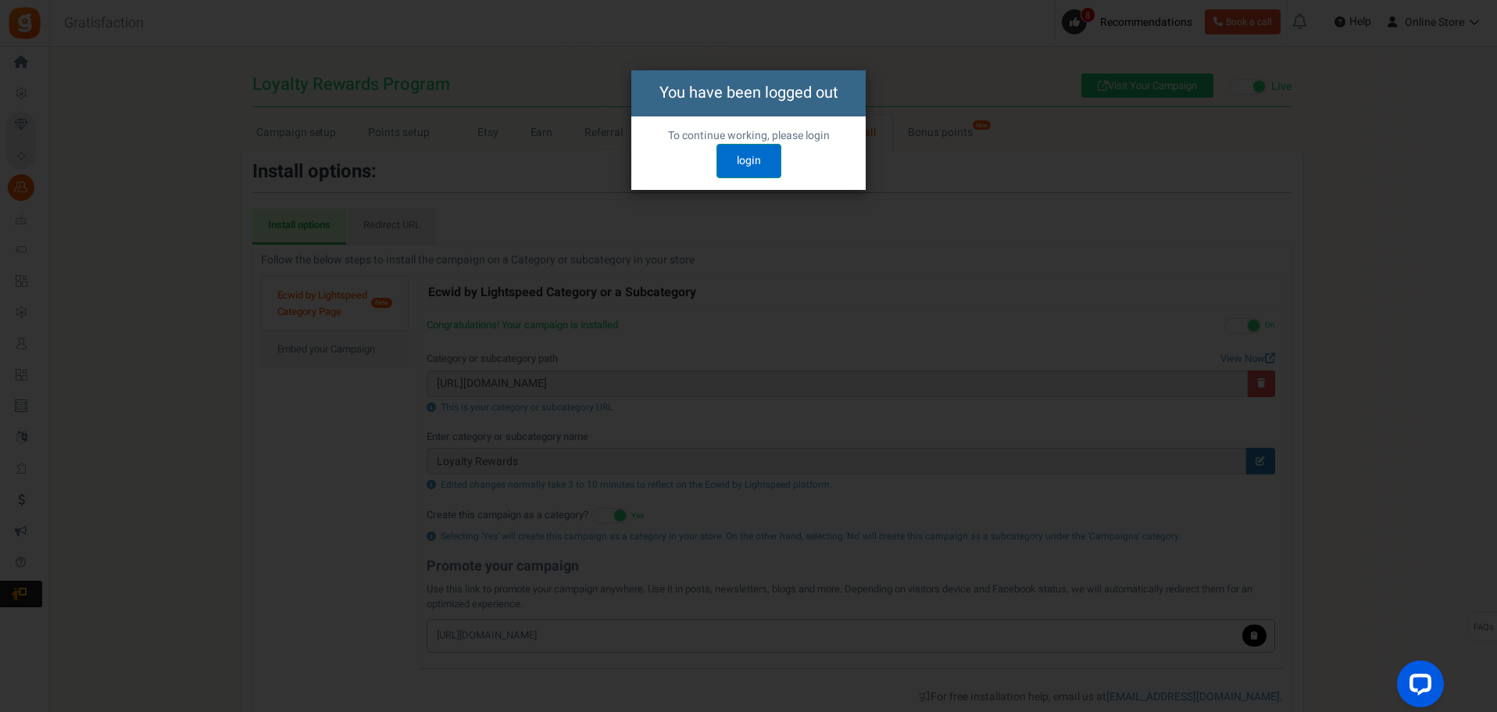
click at [767, 168] on link "login" at bounding box center [749, 161] width 65 height 34
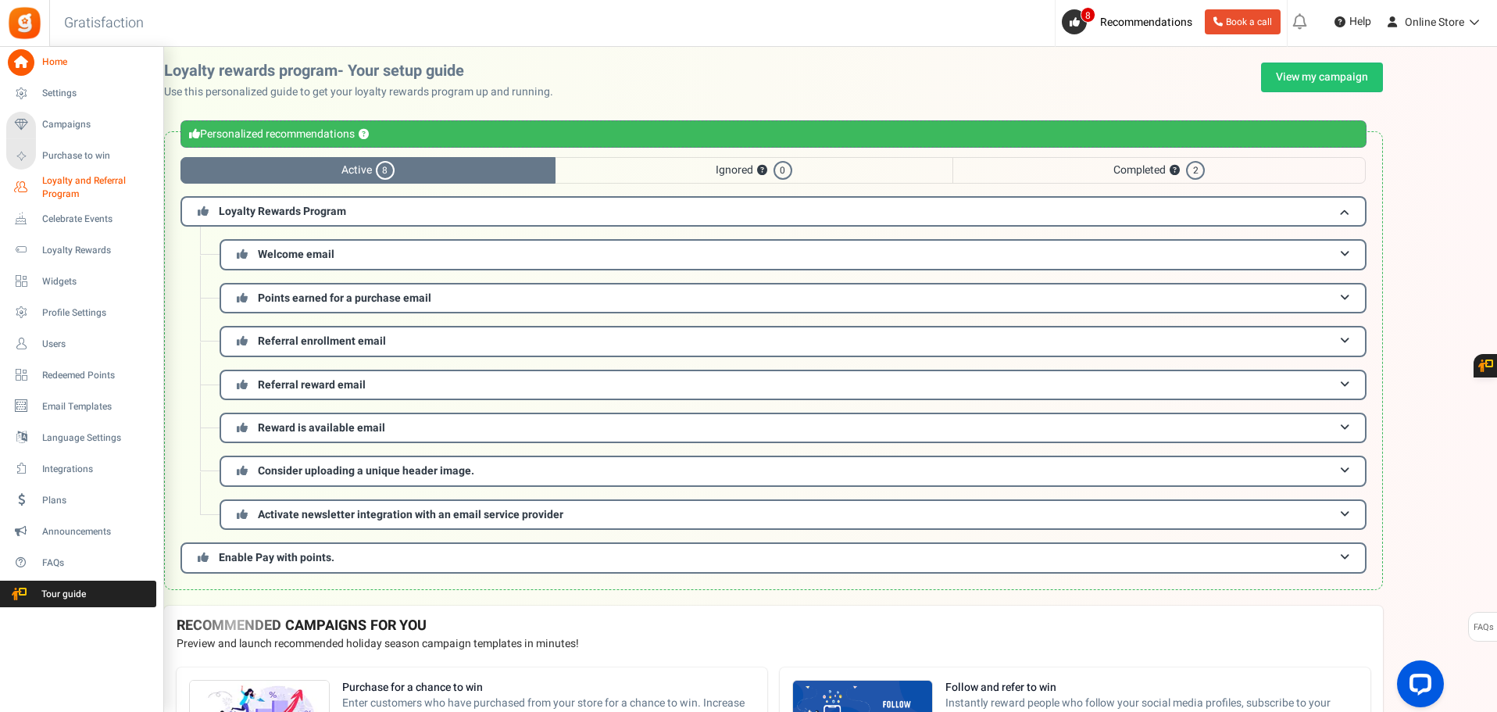
click at [70, 190] on span "Loyalty and Referral Program" at bounding box center [99, 187] width 114 height 27
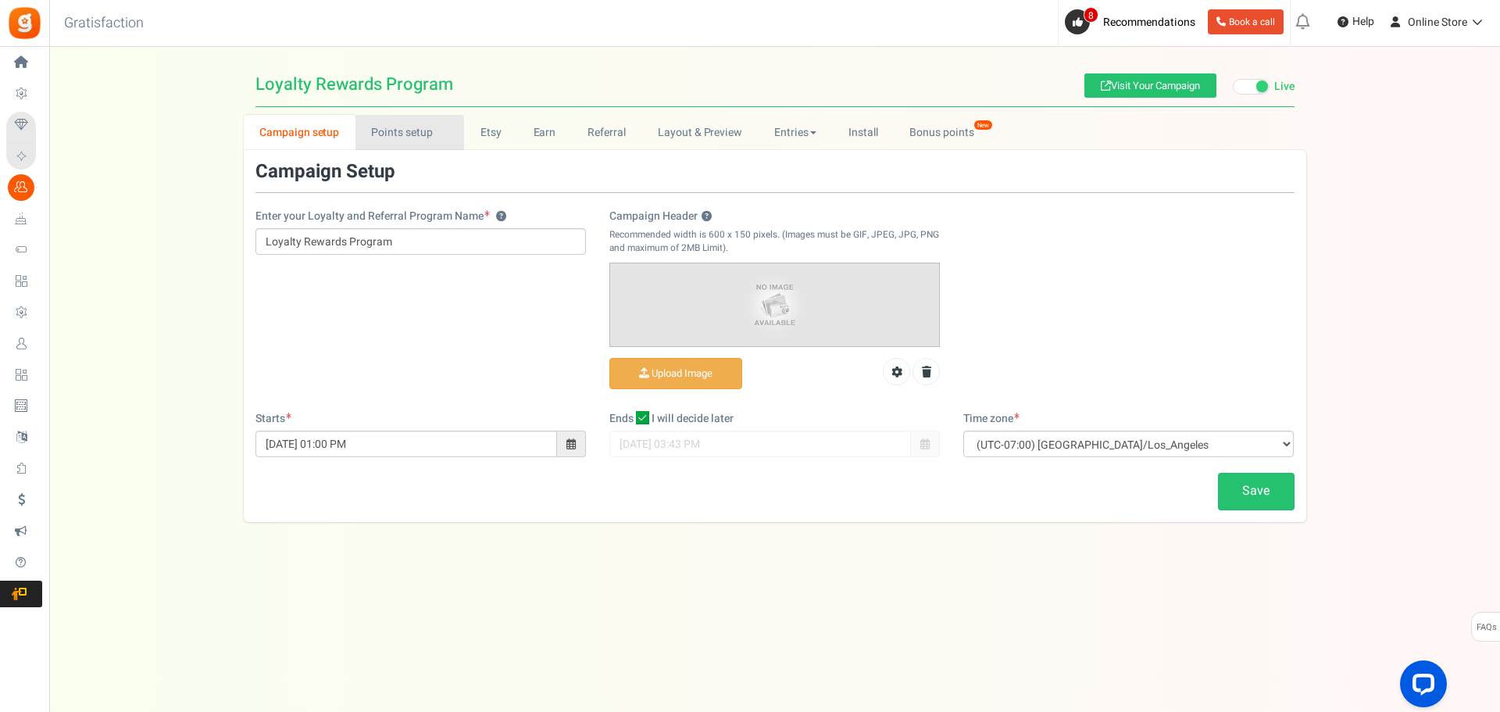
click at [388, 127] on link "Points setup New" at bounding box center [410, 132] width 109 height 35
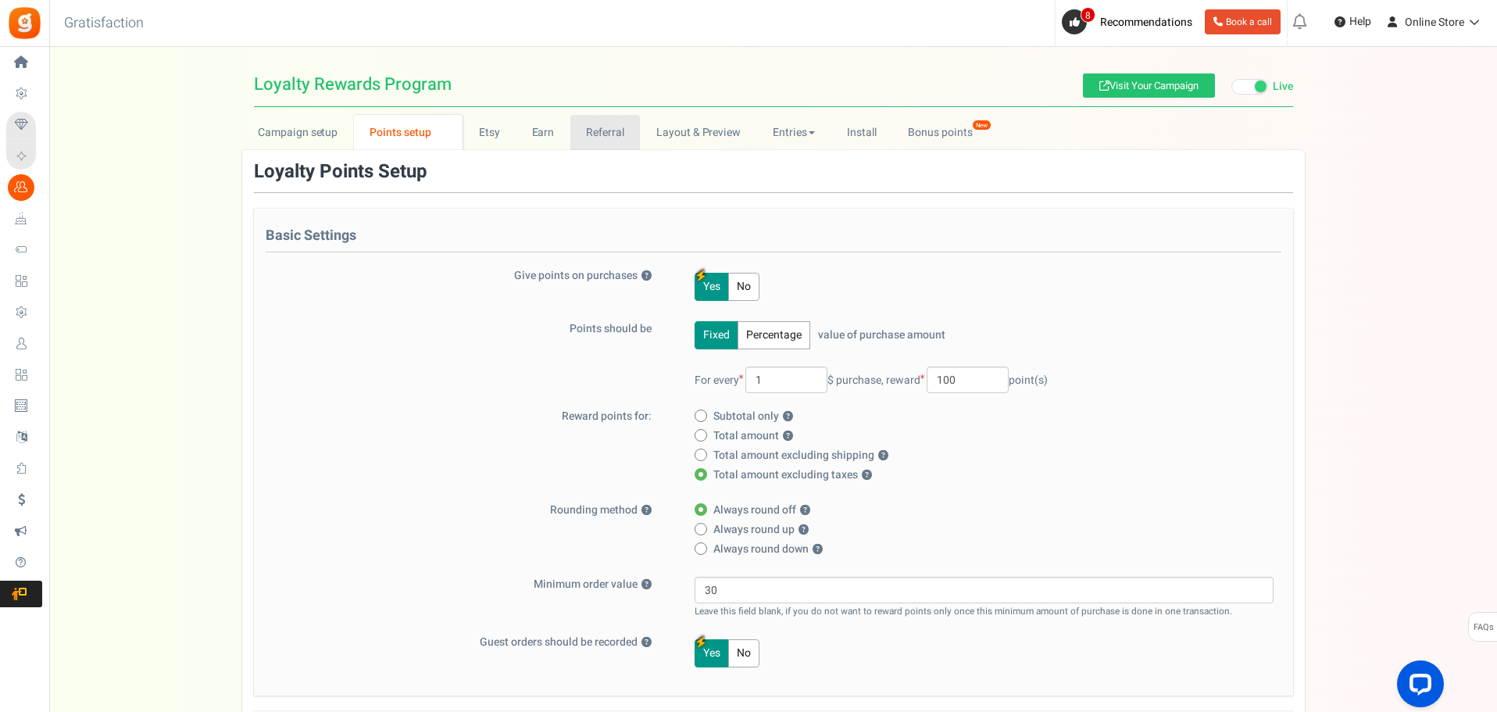
click at [609, 132] on link "Referral" at bounding box center [605, 132] width 70 height 35
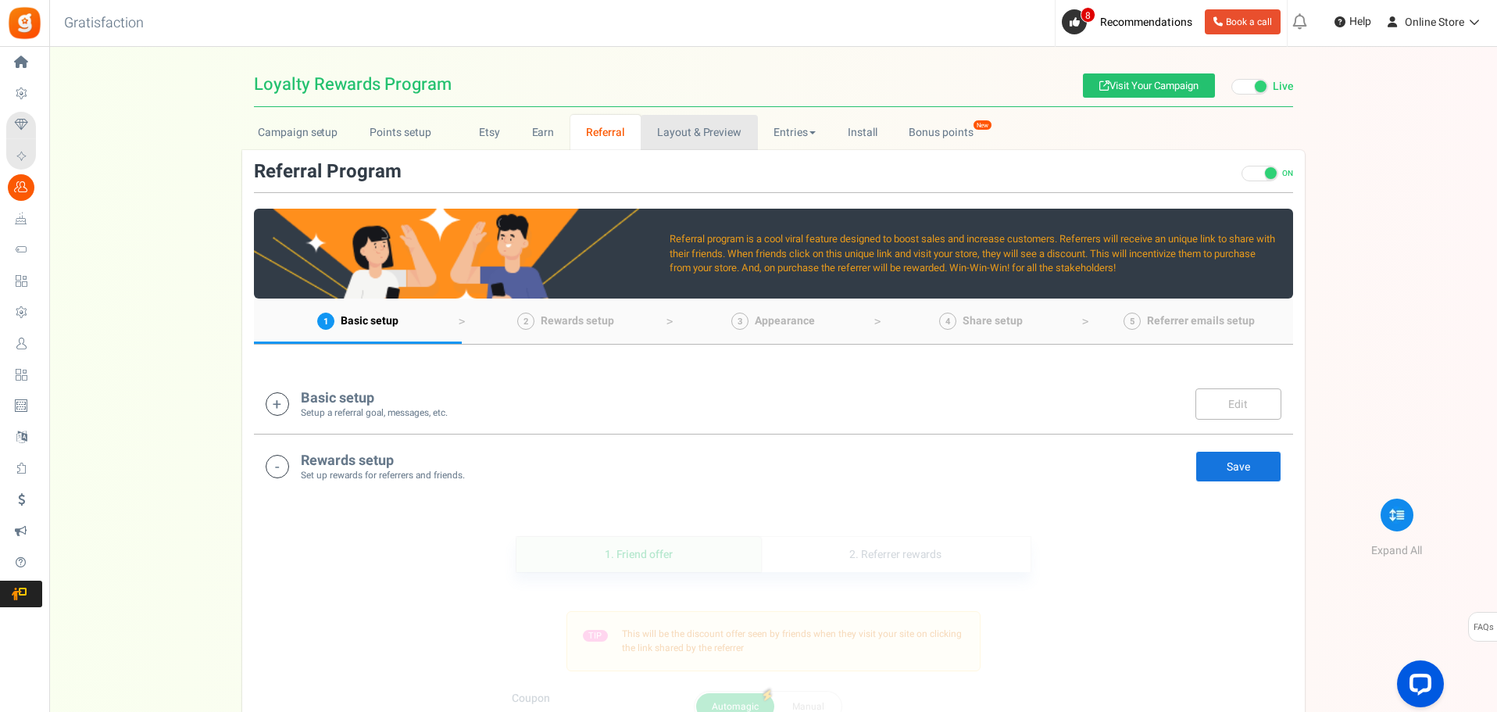
click at [706, 134] on link "Layout & Preview" at bounding box center [699, 132] width 116 height 35
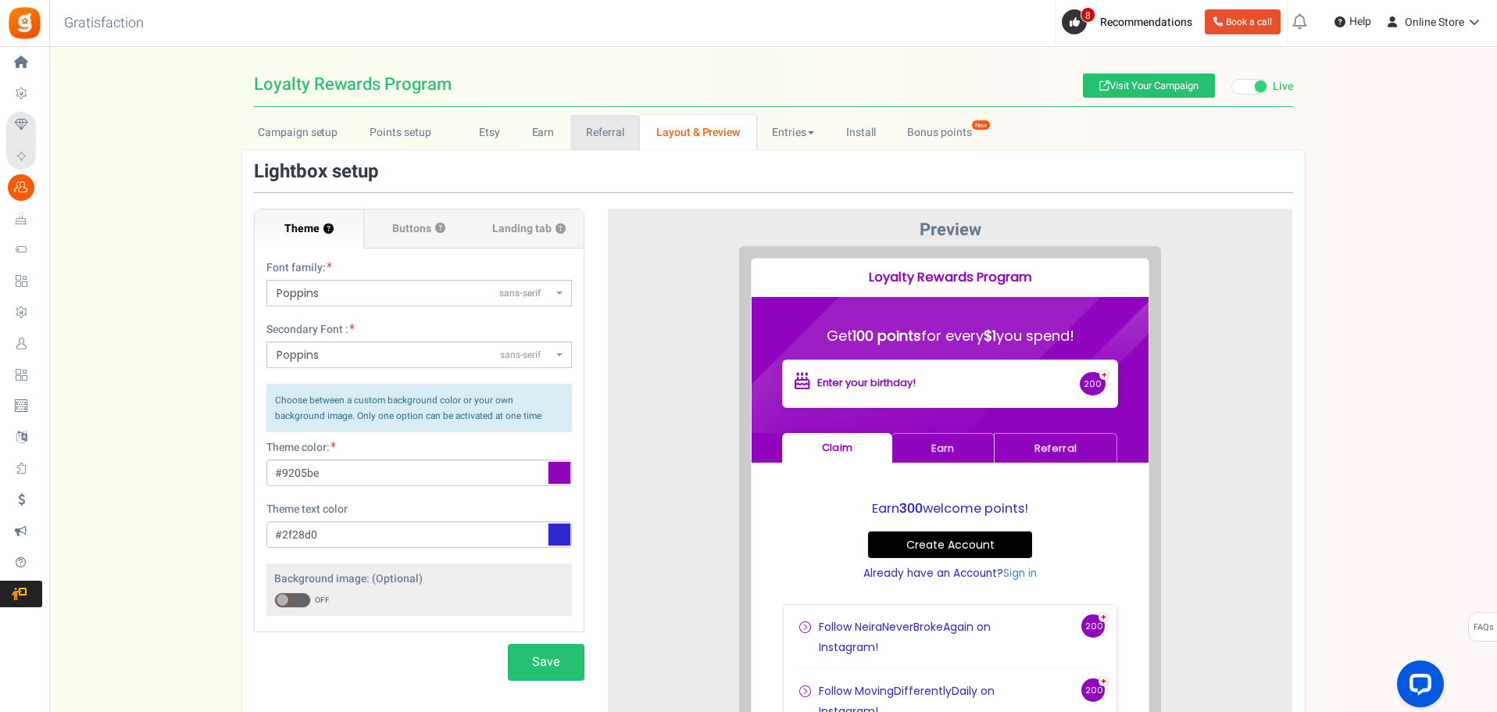
click at [622, 134] on link "Referral" at bounding box center [605, 132] width 70 height 35
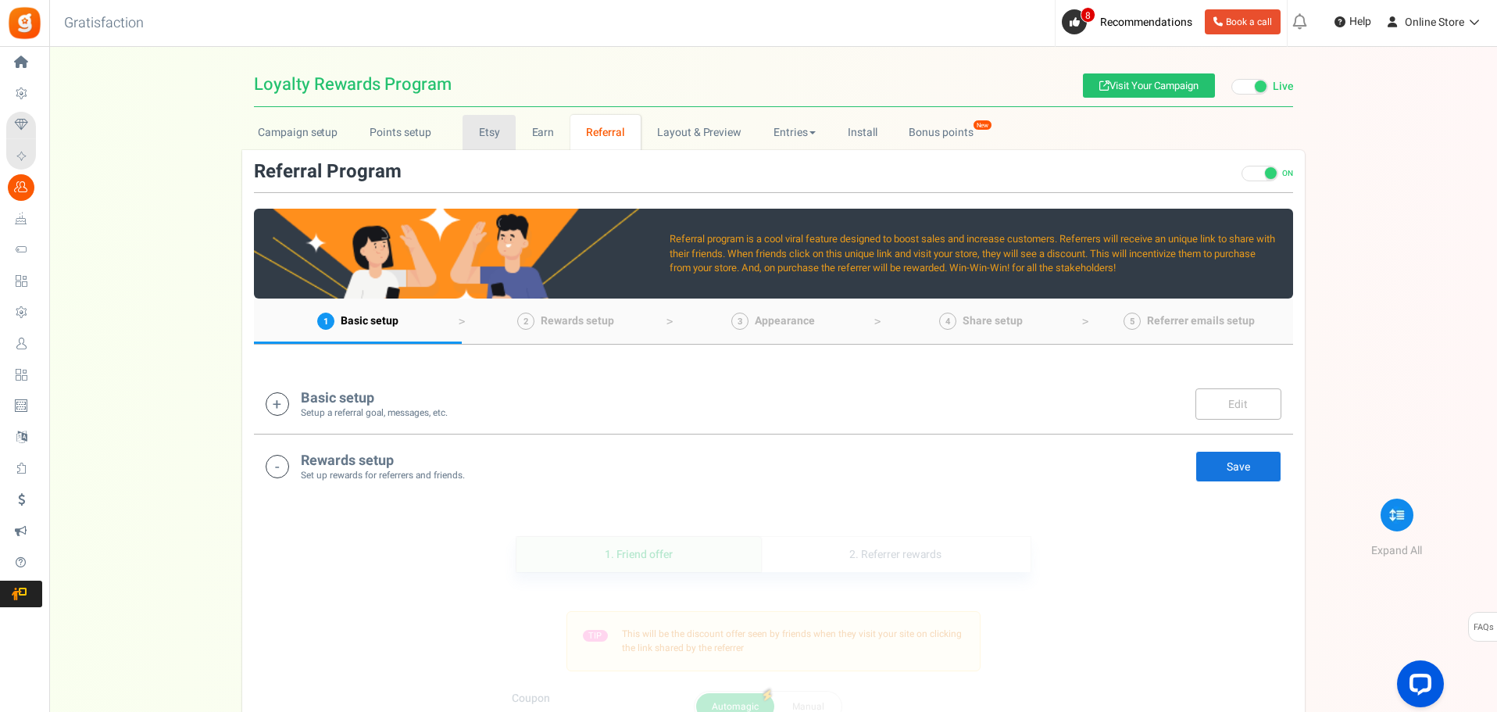
click at [470, 136] on link "Etsy" at bounding box center [489, 132] width 53 height 35
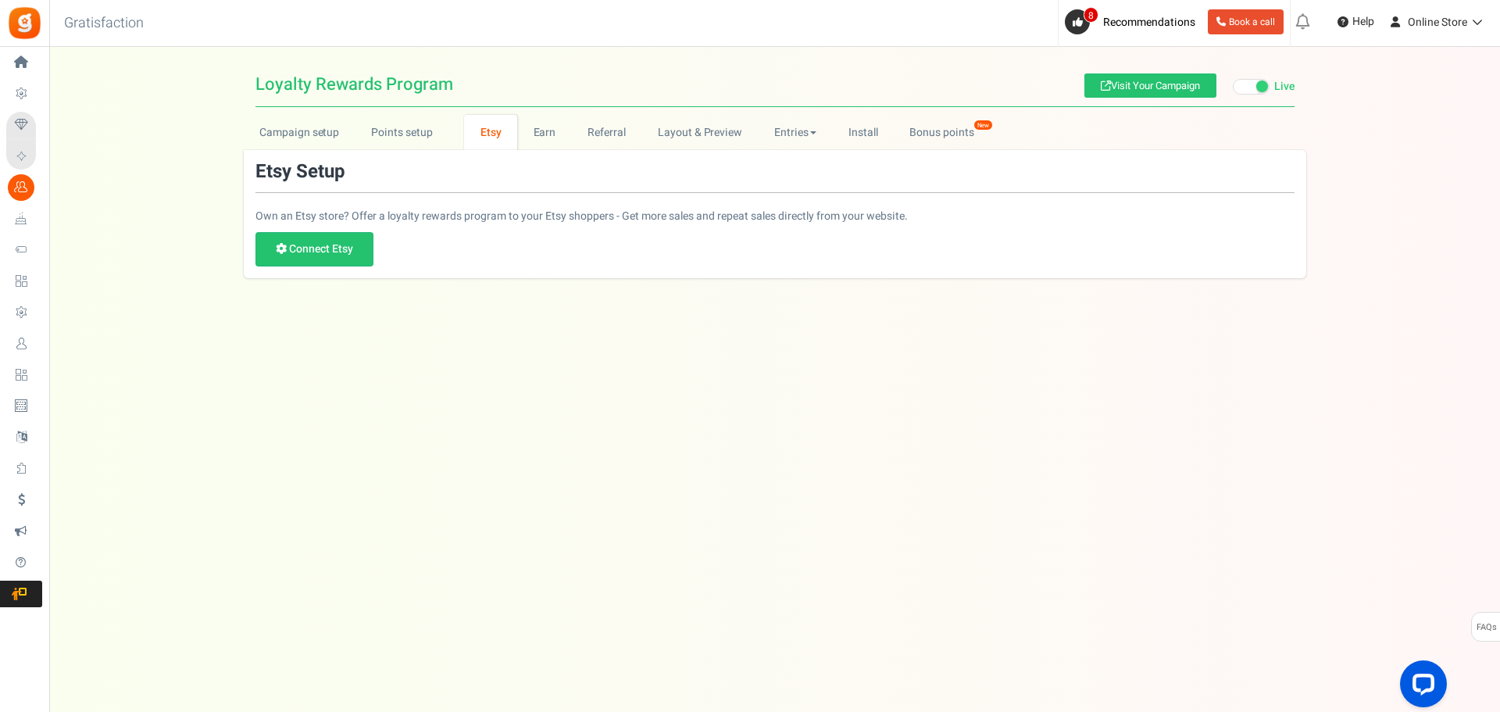
click at [504, 132] on link "Etsy" at bounding box center [490, 132] width 53 height 35
click at [340, 137] on link "Campaign setup" at bounding box center [300, 132] width 112 height 35
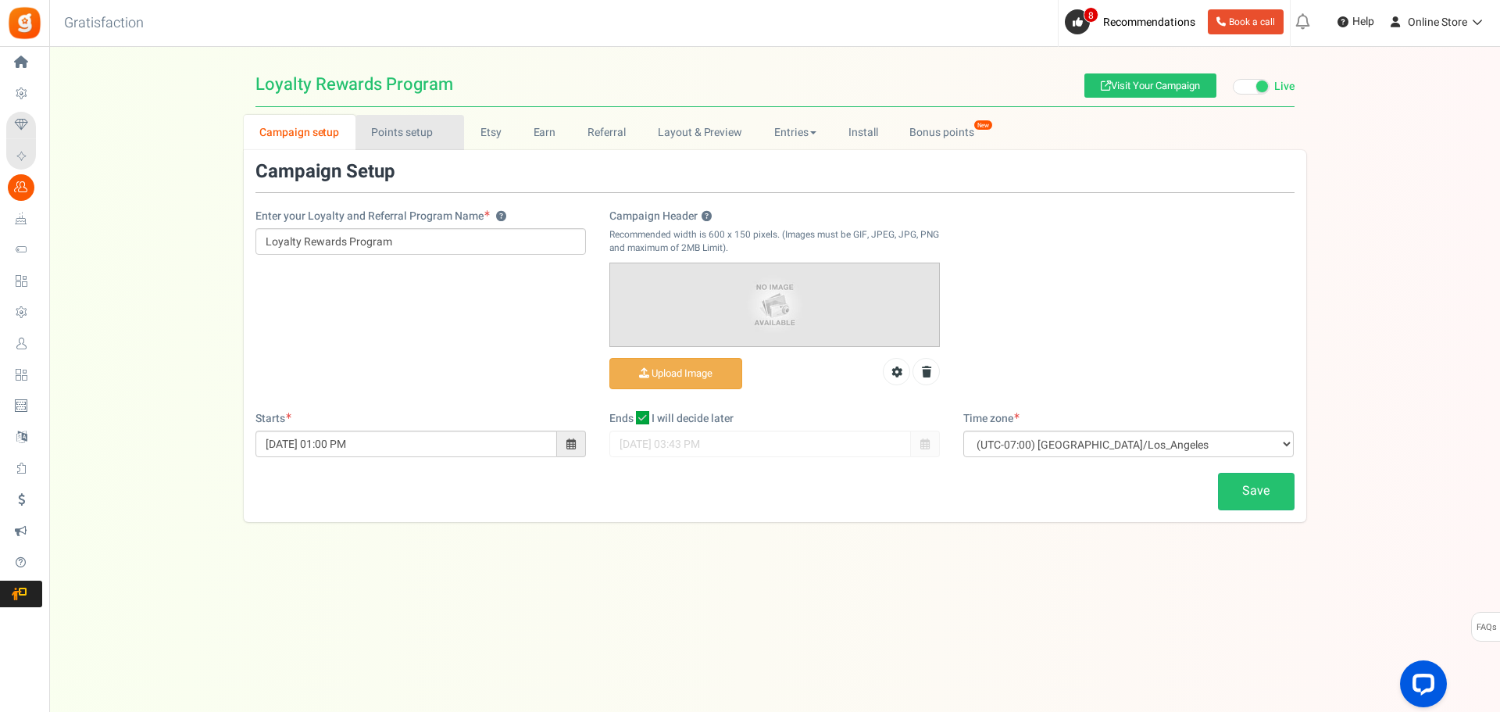
click at [391, 138] on link "Points setup New" at bounding box center [410, 132] width 109 height 35
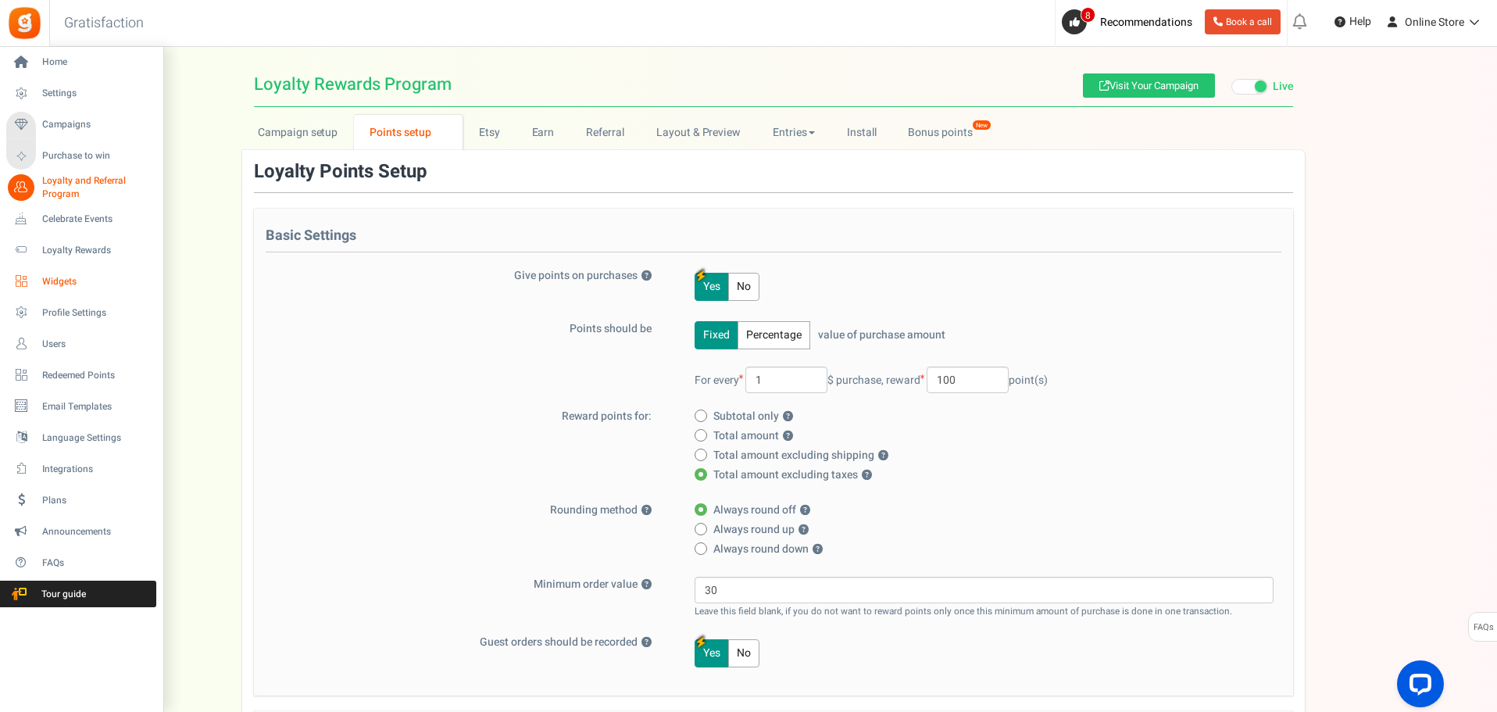
click at [52, 275] on span "Widgets" at bounding box center [96, 281] width 109 height 13
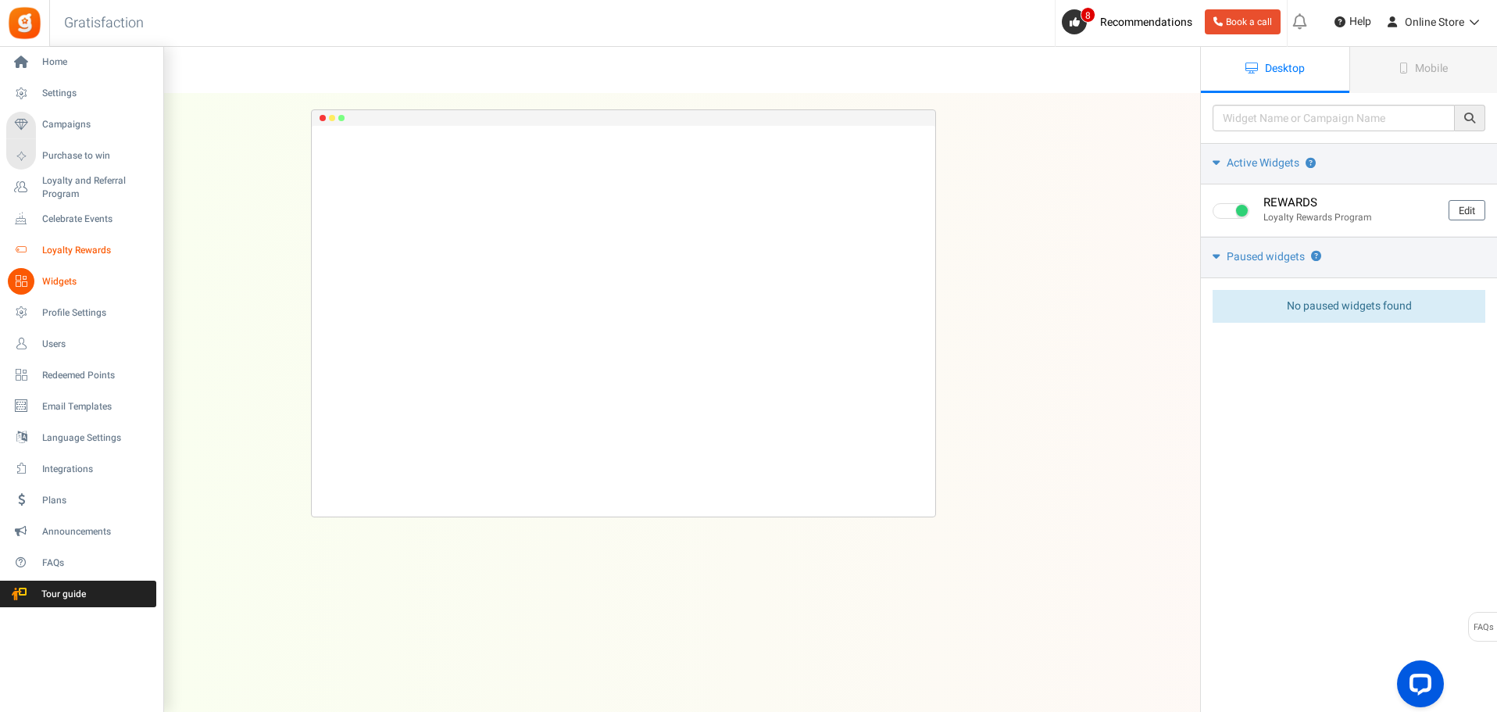
click at [75, 245] on span "Loyalty Rewards" at bounding box center [96, 250] width 109 height 13
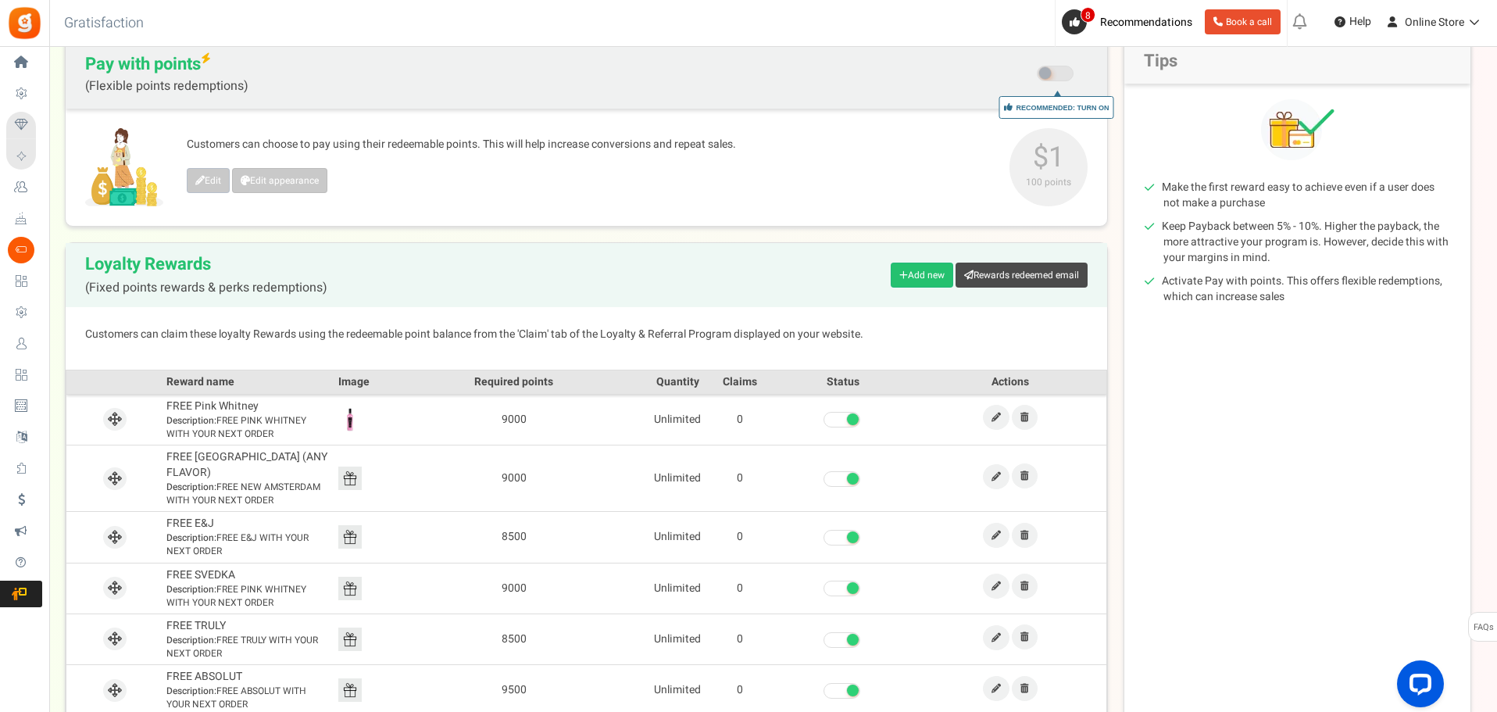
scroll to position [168, 0]
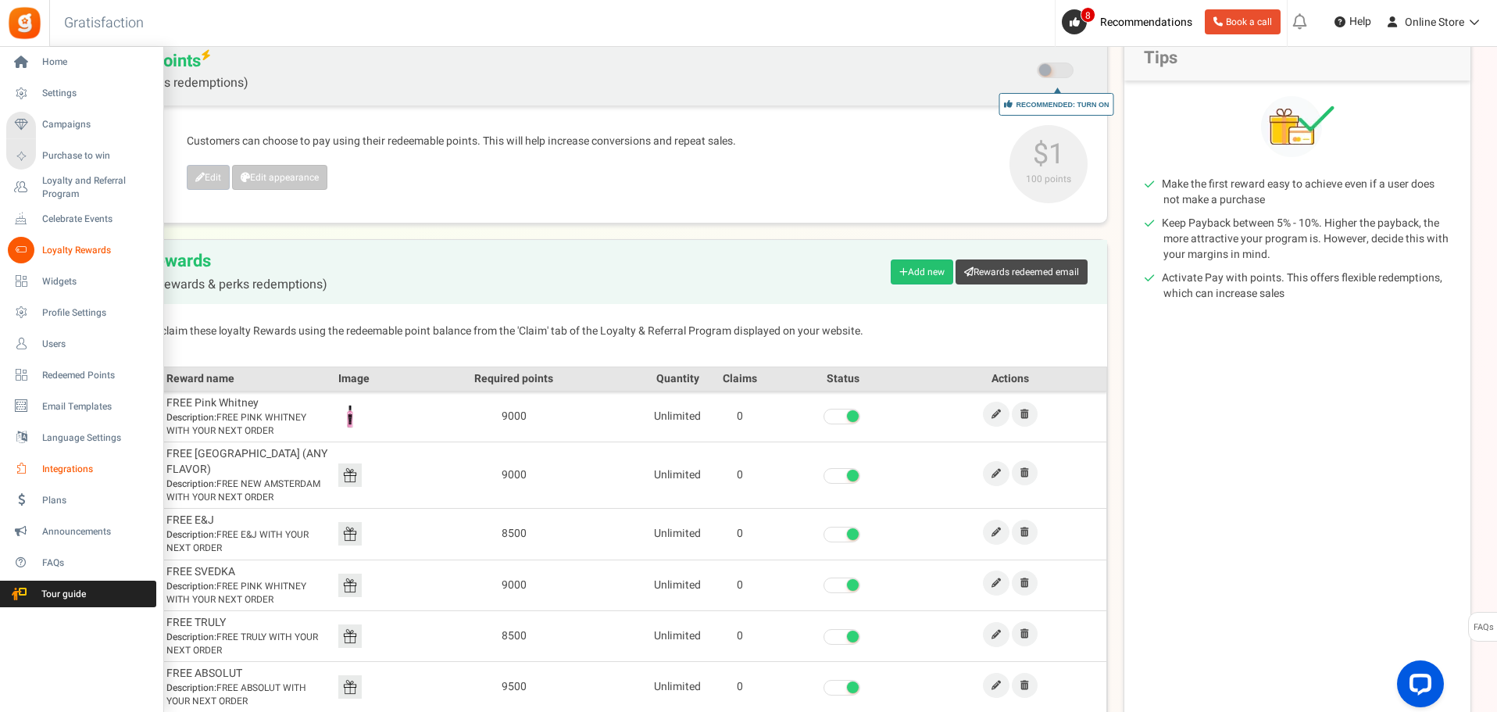
click at [69, 459] on link "Integrations" at bounding box center [81, 469] width 150 height 27
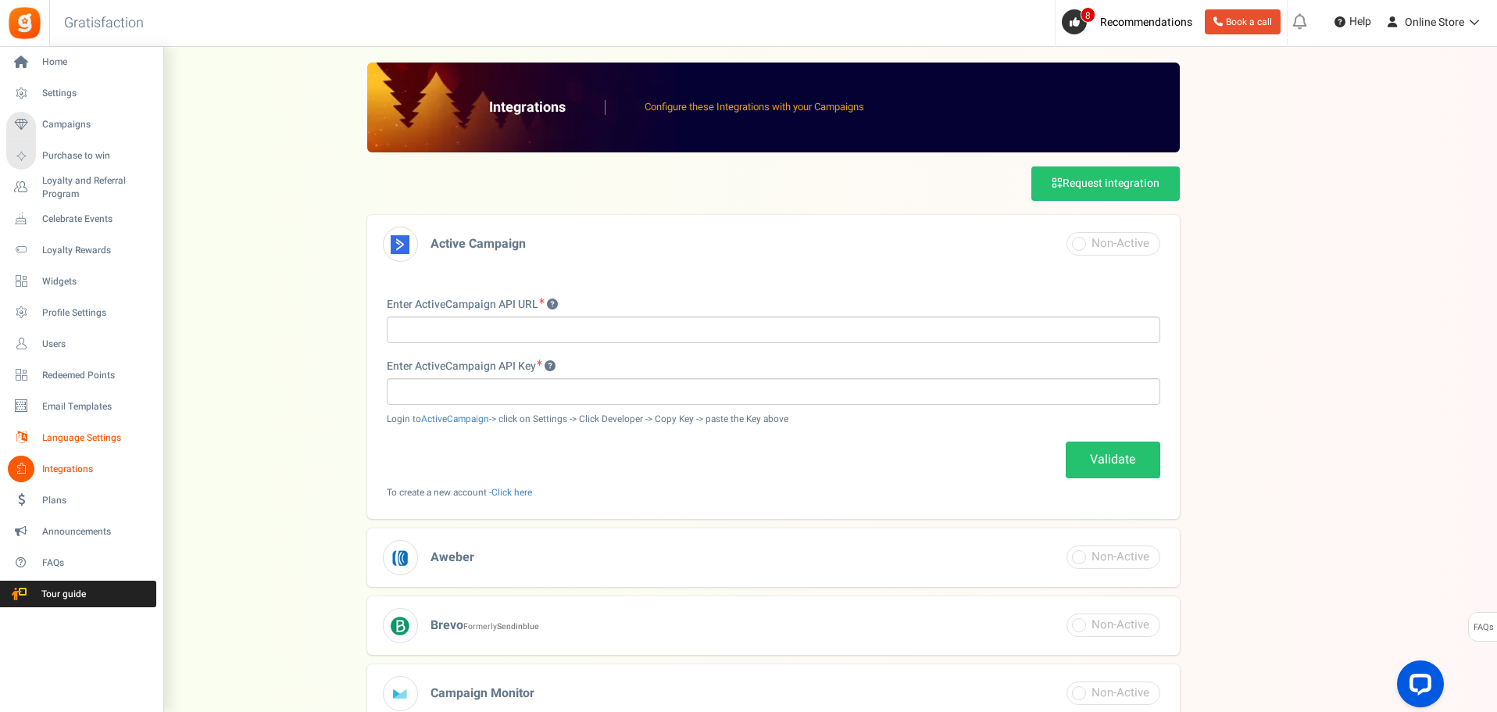
click at [73, 435] on span "Language Settings" at bounding box center [96, 437] width 109 height 13
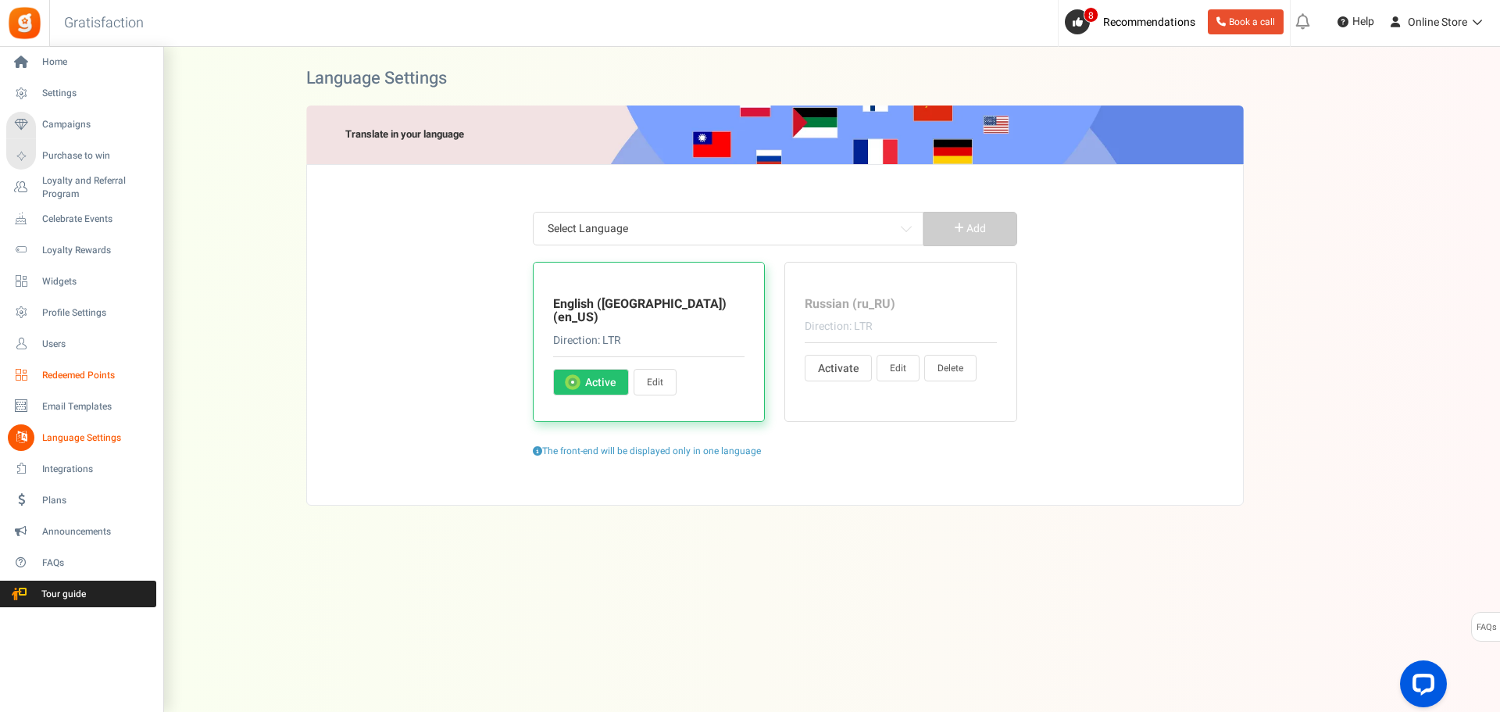
click at [48, 370] on span "Redeemed Points" at bounding box center [96, 375] width 109 height 13
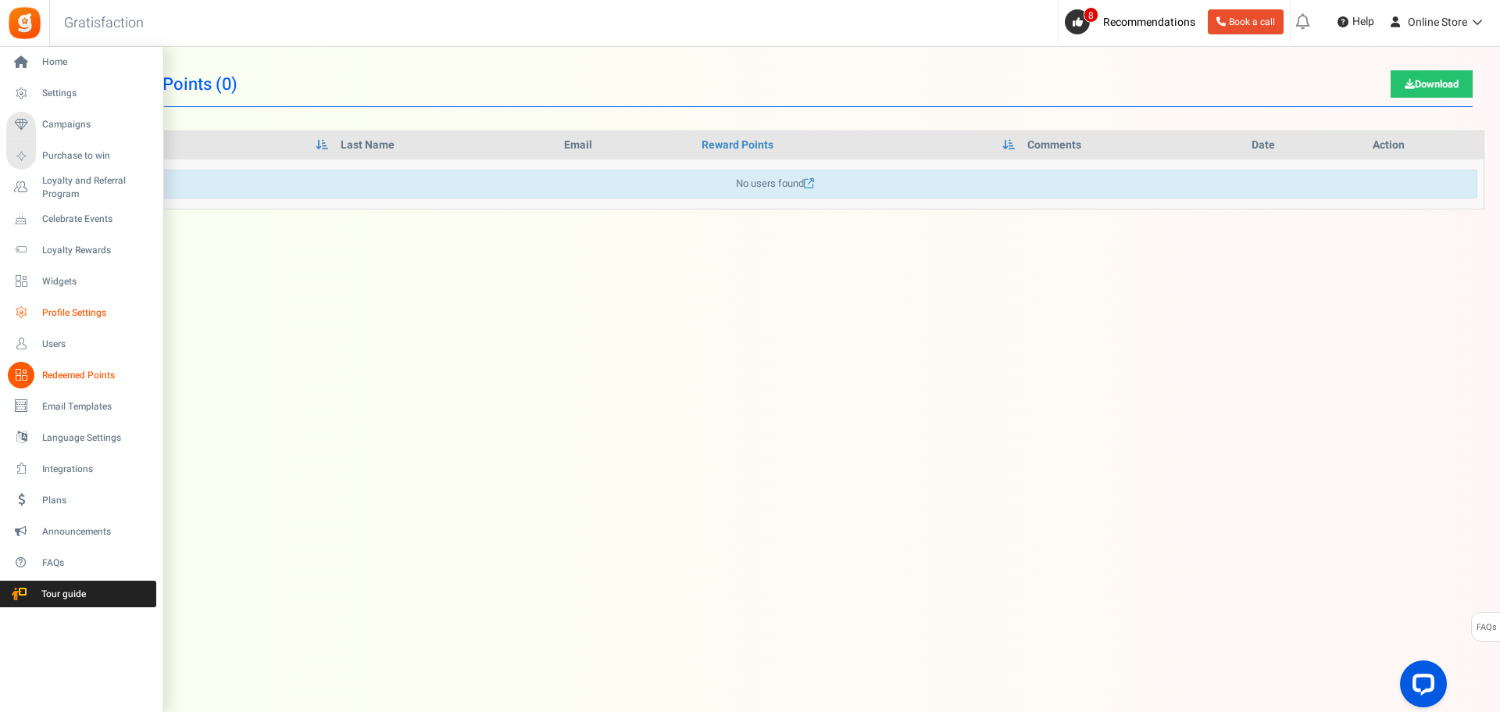
click at [60, 316] on span "Profile Settings" at bounding box center [96, 312] width 109 height 13
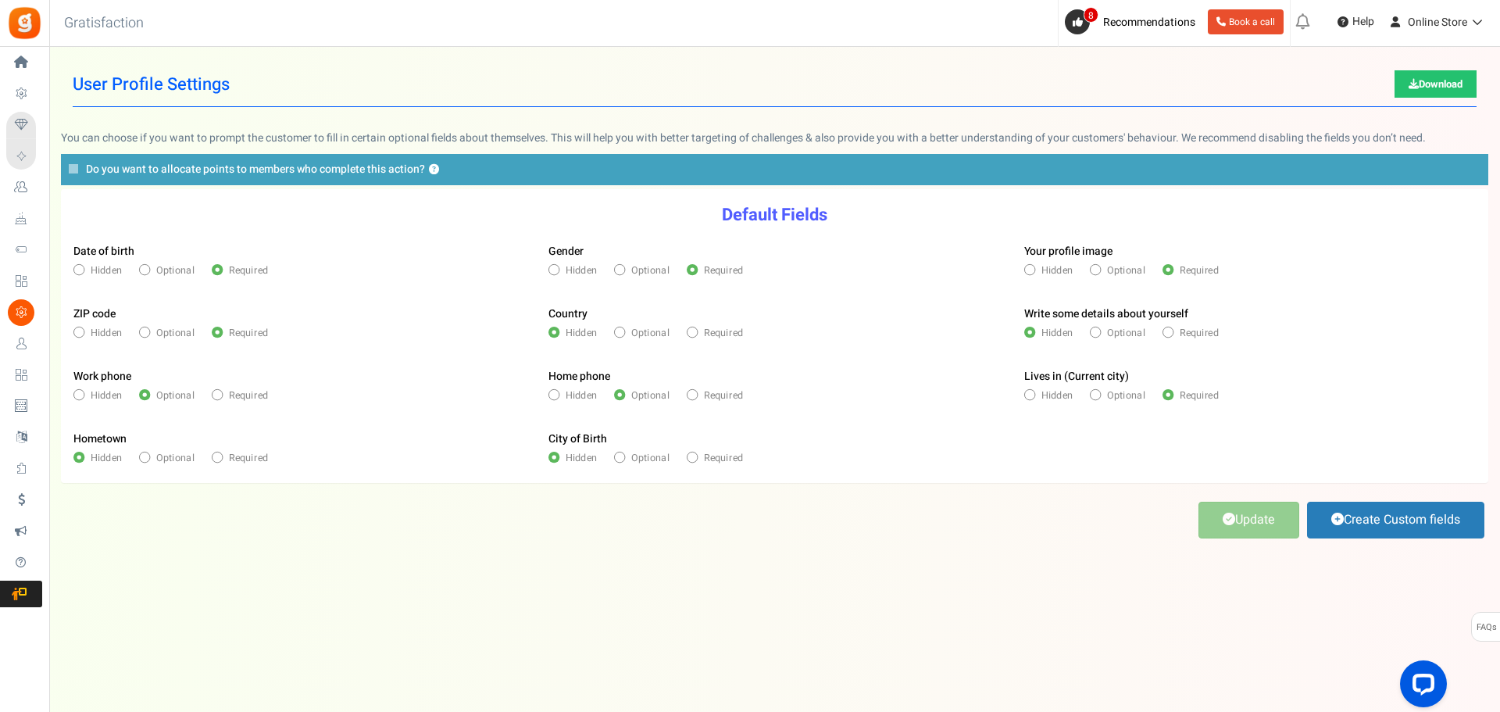
click at [99, 174] on span "Do you want to allocate points to members who complete this action?" at bounding box center [255, 170] width 339 height 16
click at [0, 0] on input "Do you want to allocate points to members who complete this action? ?" at bounding box center [0, 0] width 0 height 0
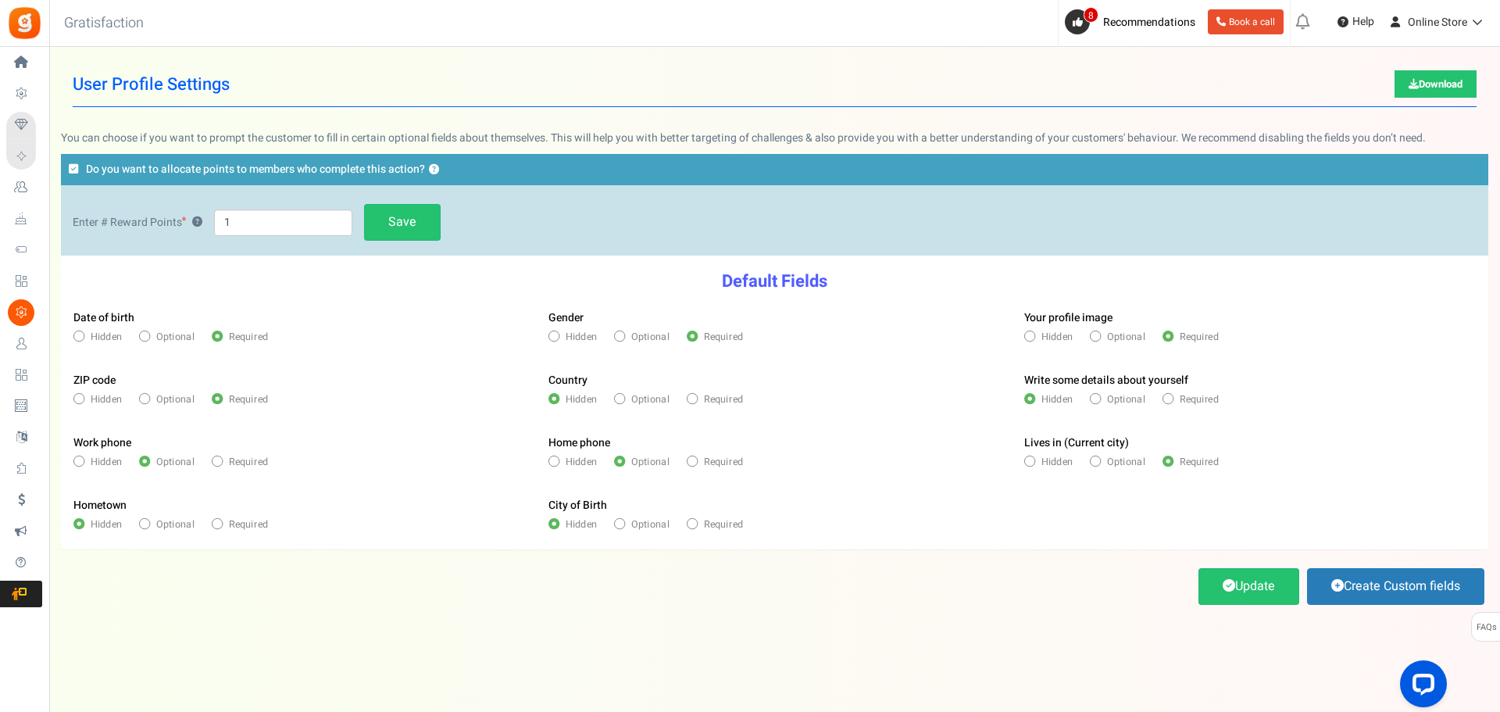
click at [264, 241] on div "Enter # Reward Points ? 1 Save" at bounding box center [775, 222] width 1404 height 43
click at [256, 226] on input "1" at bounding box center [283, 222] width 138 height 27
type input "200"
click at [402, 227] on link "Save" at bounding box center [402, 222] width 77 height 37
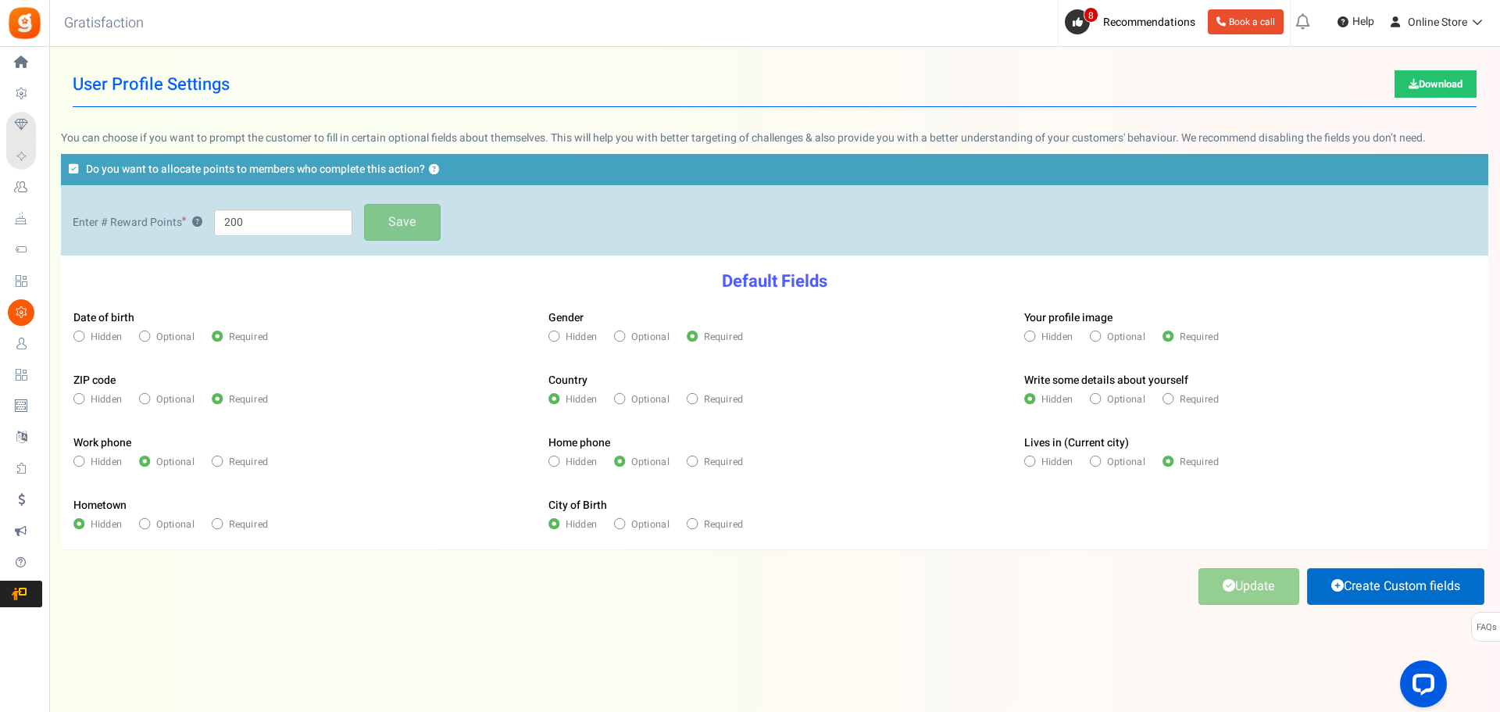
click at [1385, 594] on link "Create Custom fields" at bounding box center [1395, 586] width 177 height 37
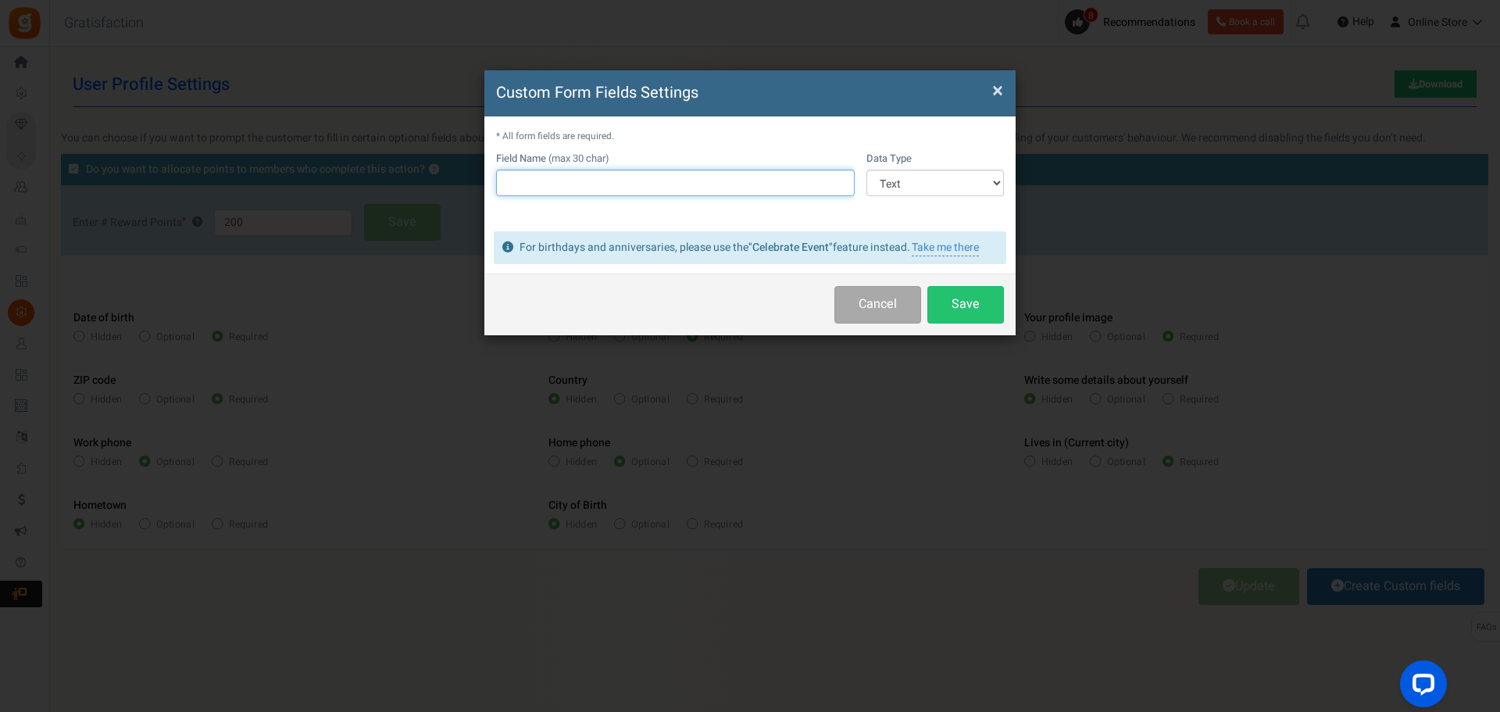
click at [627, 181] on input "text" at bounding box center [675, 183] width 359 height 27
type input "Instagram Username"
click at [936, 179] on select "Text Number Multiple Options (can only select one) Multiple Options (can select…" at bounding box center [936, 183] width 138 height 27
click at [924, 188] on select "Text Number Multiple Options (can only select one) Multiple Options (can select…" at bounding box center [936, 183] width 138 height 27
click at [984, 302] on button "Save" at bounding box center [965, 304] width 77 height 37
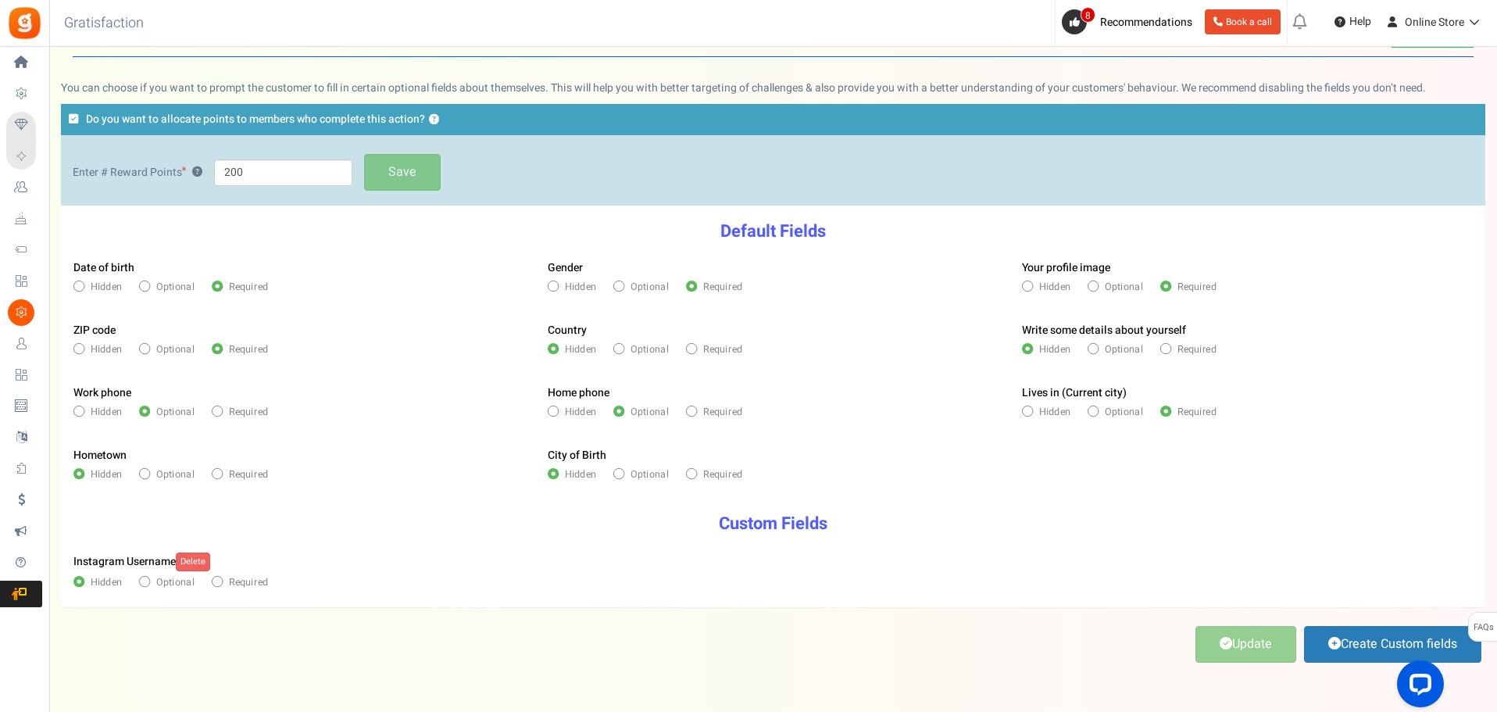
scroll to position [55, 0]
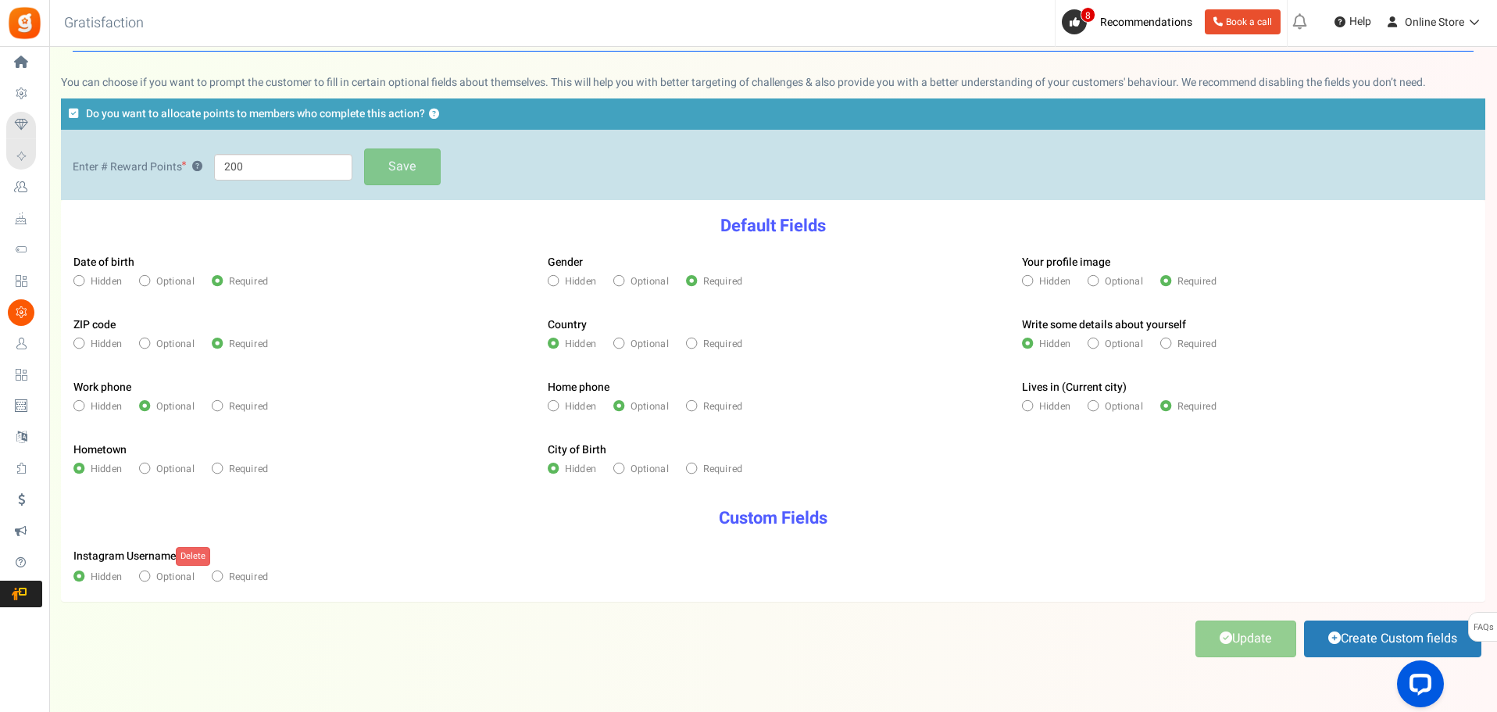
click at [216, 577] on icon at bounding box center [217, 575] width 3 height 3
click at [216, 577] on input"] "Required" at bounding box center [216, 577] width 9 height 9
radio input"] "true"
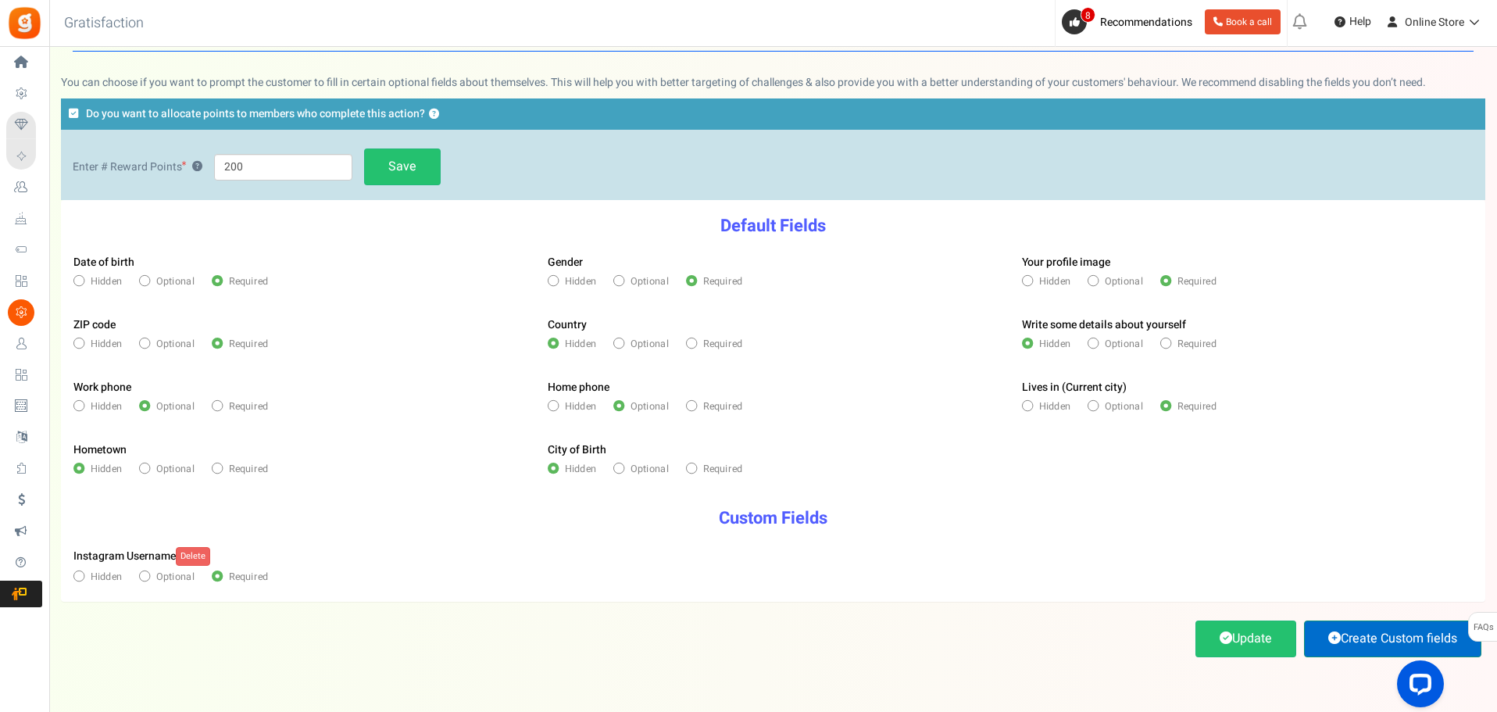
click at [1348, 631] on link "Create Custom fields" at bounding box center [1392, 638] width 177 height 37
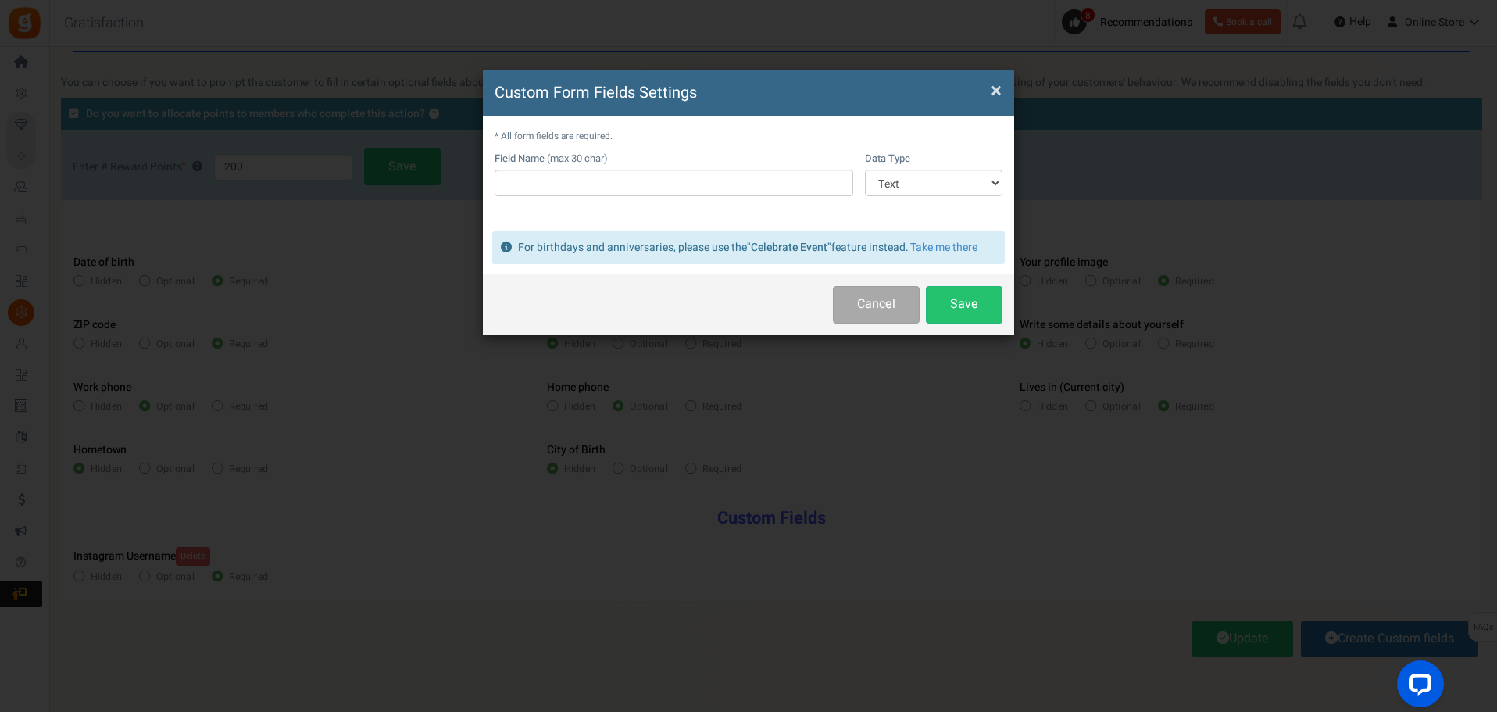
scroll to position [0, 0]
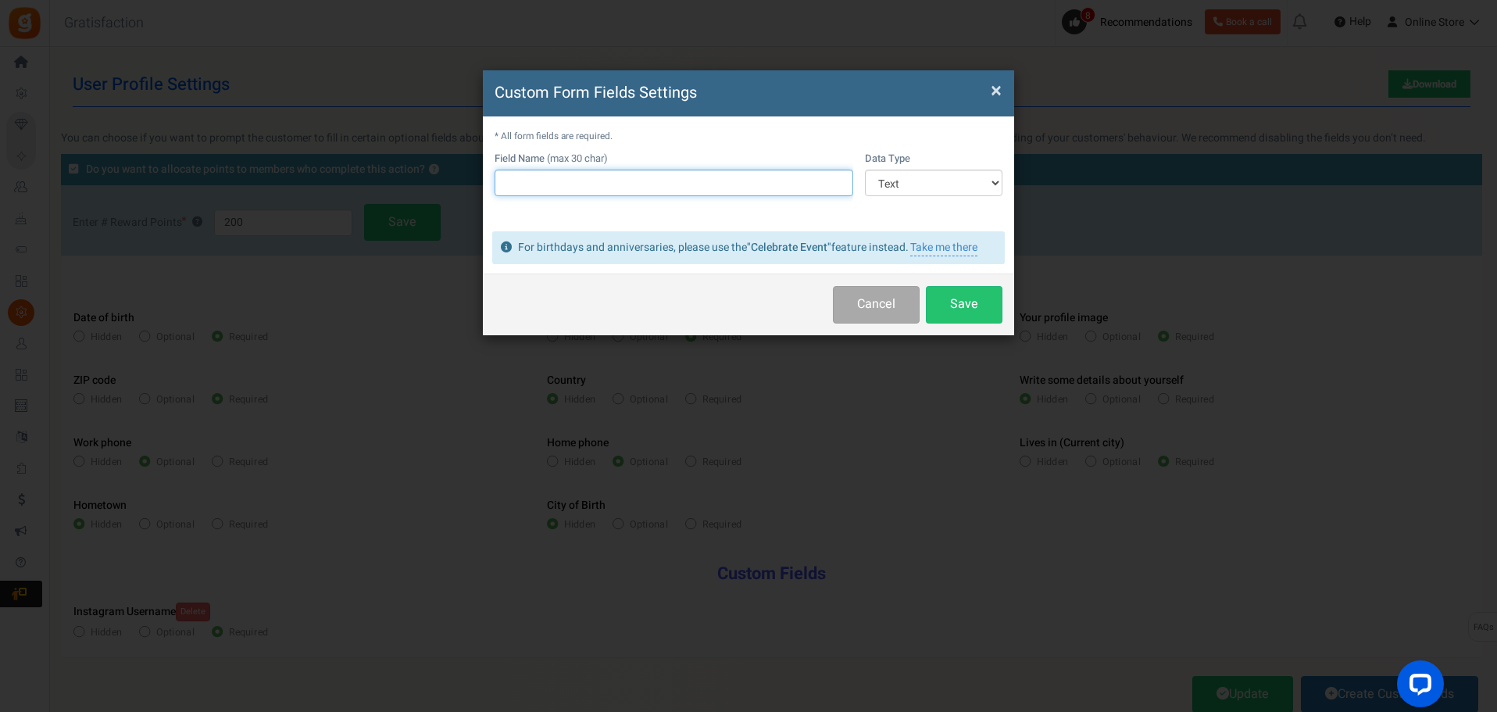
click at [727, 188] on input "text" at bounding box center [674, 183] width 359 height 27
type input "Snapchat Username"
click at [899, 183] on select "Text Number Multiple Options (can only select one) Multiple Options (can select…" at bounding box center [934, 183] width 138 height 27
click at [868, 170] on select "Text Number Multiple Options (can only select one) Multiple Options (can select…" at bounding box center [934, 183] width 138 height 27
click at [952, 320] on button "Save" at bounding box center [964, 304] width 77 height 37
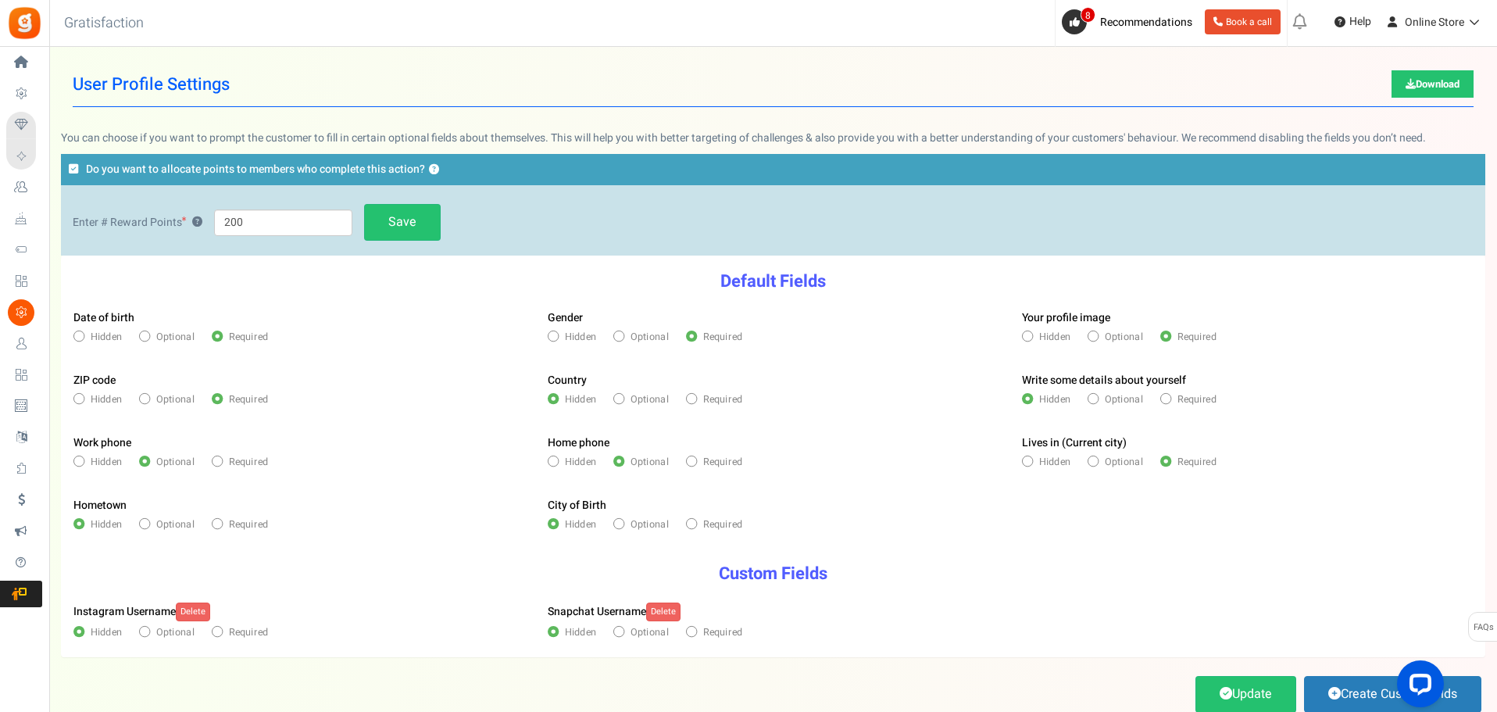
click at [617, 628] on span at bounding box center [618, 631] width 11 height 11
click at [617, 628] on input"] "Optional" at bounding box center [617, 632] width 9 height 9
radio input"] "true"
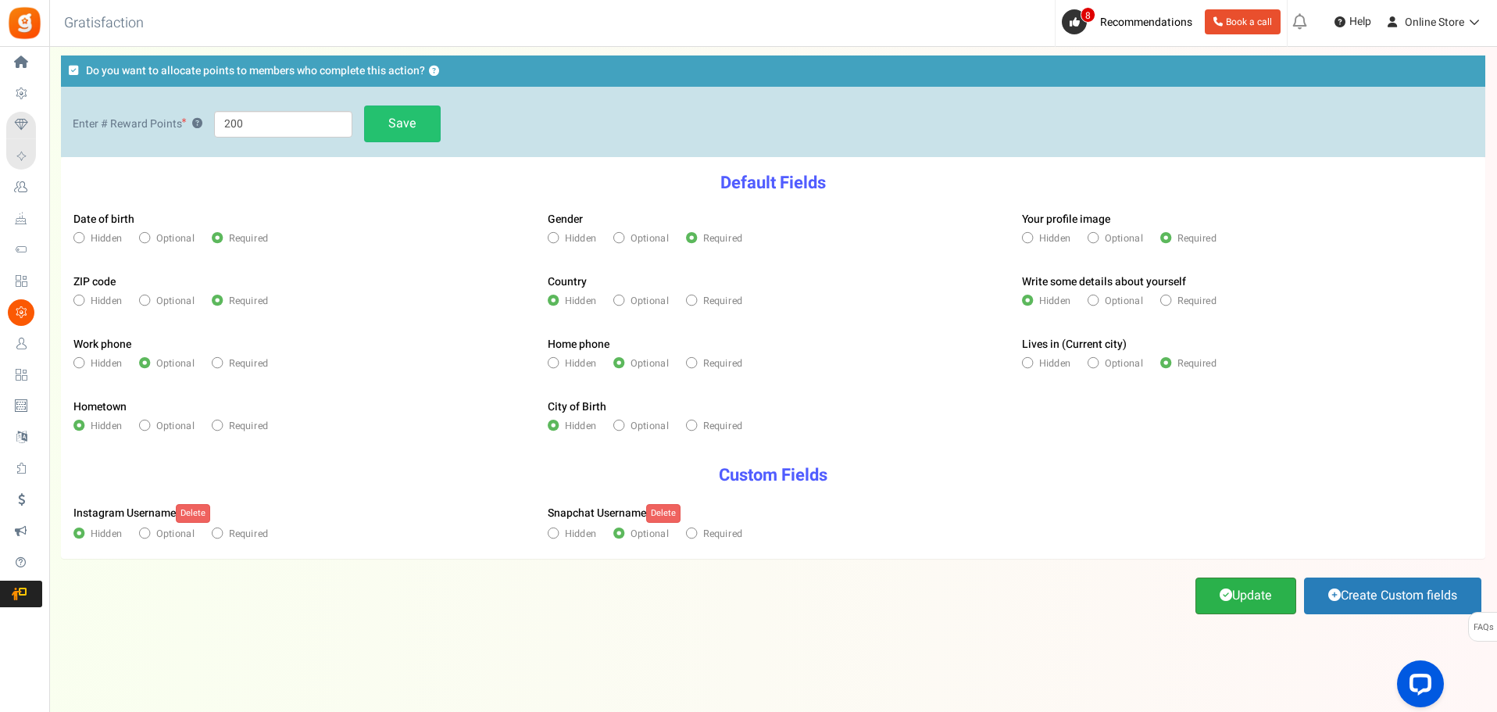
click at [1262, 593] on link "Update" at bounding box center [1245, 595] width 101 height 37
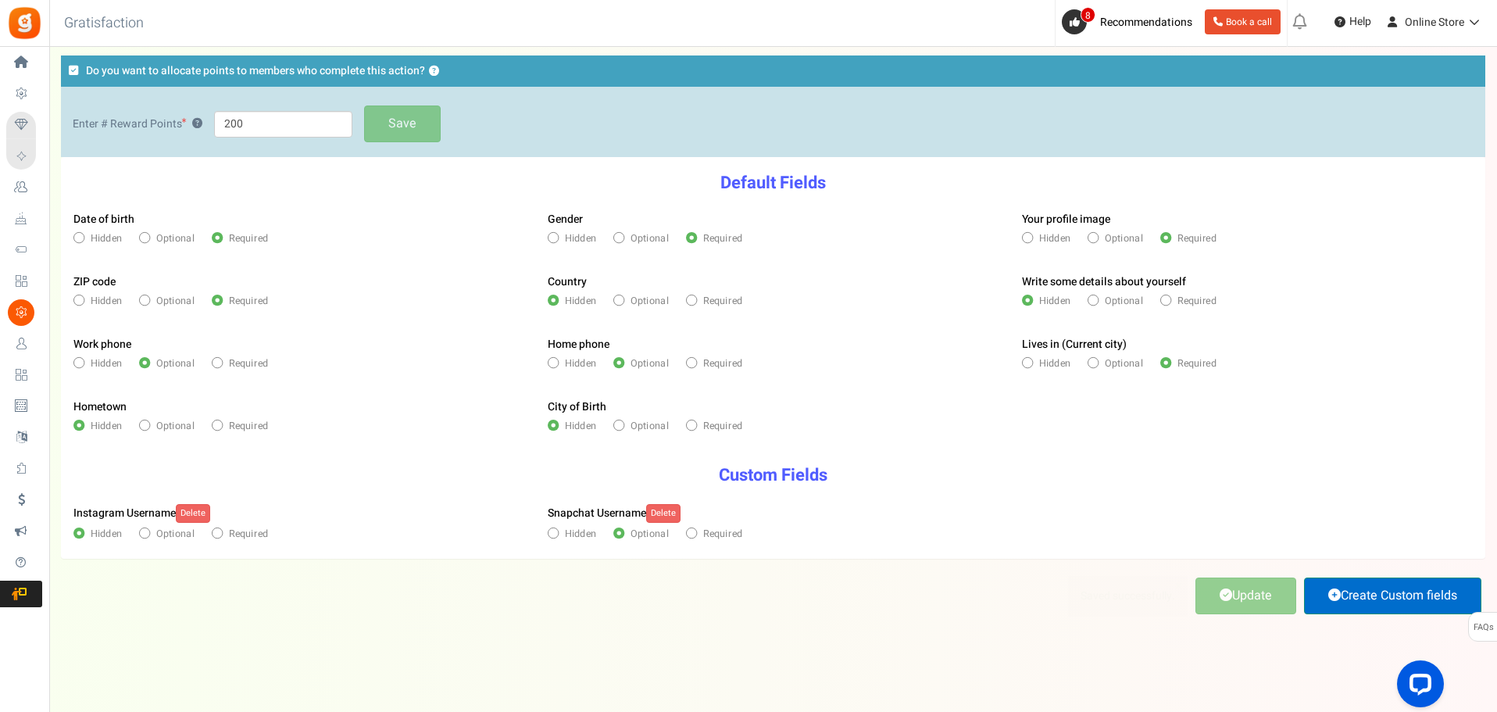
click at [1349, 595] on link "Create Custom fields" at bounding box center [1392, 595] width 177 height 37
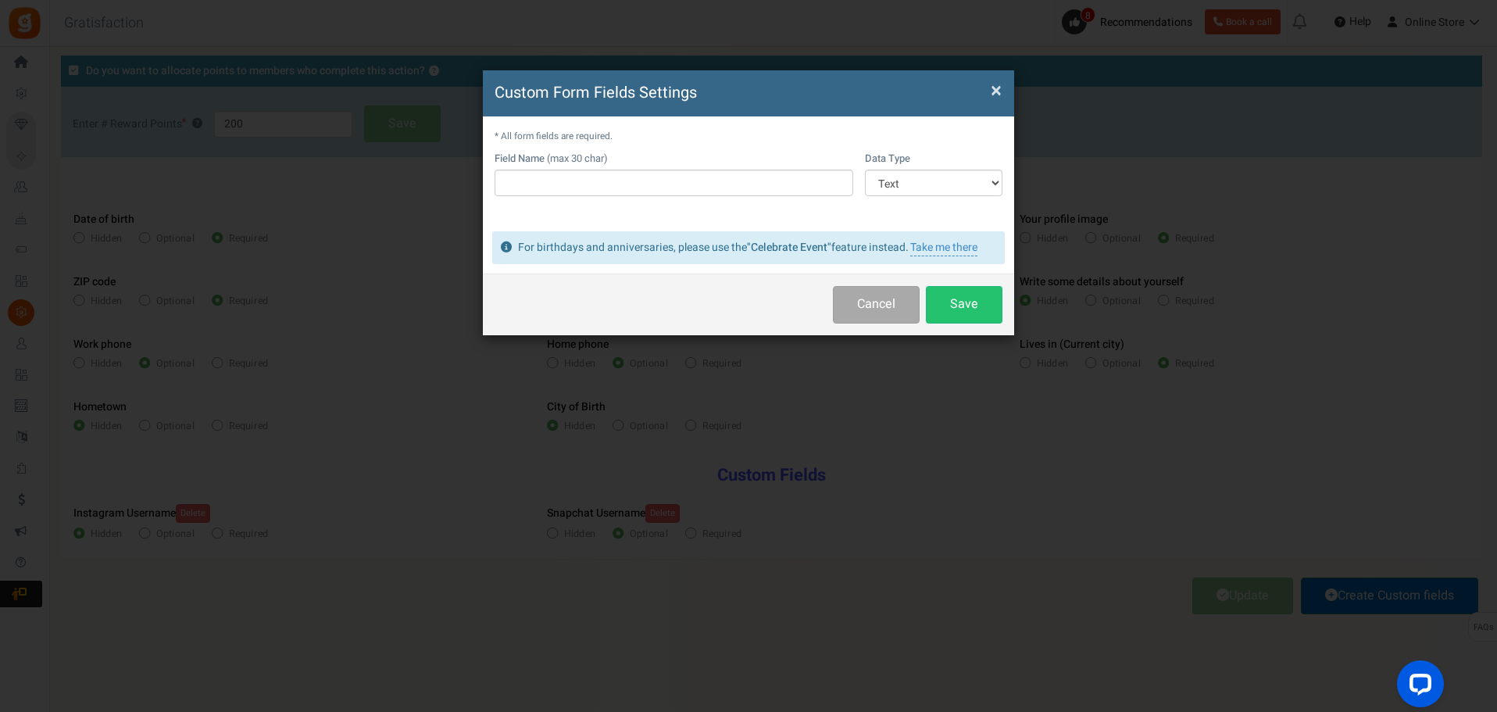
scroll to position [0, 0]
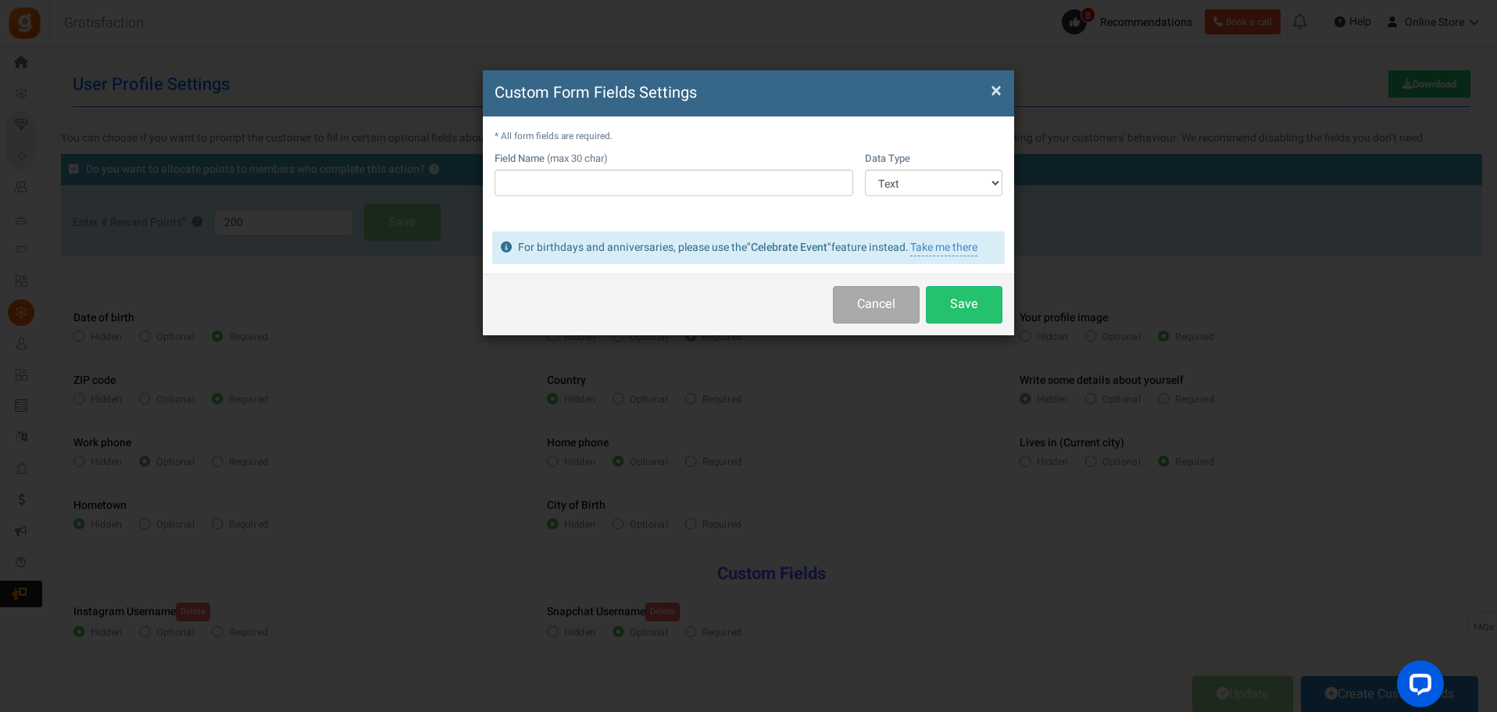
click at [996, 86] on span "×" at bounding box center [996, 91] width 11 height 30
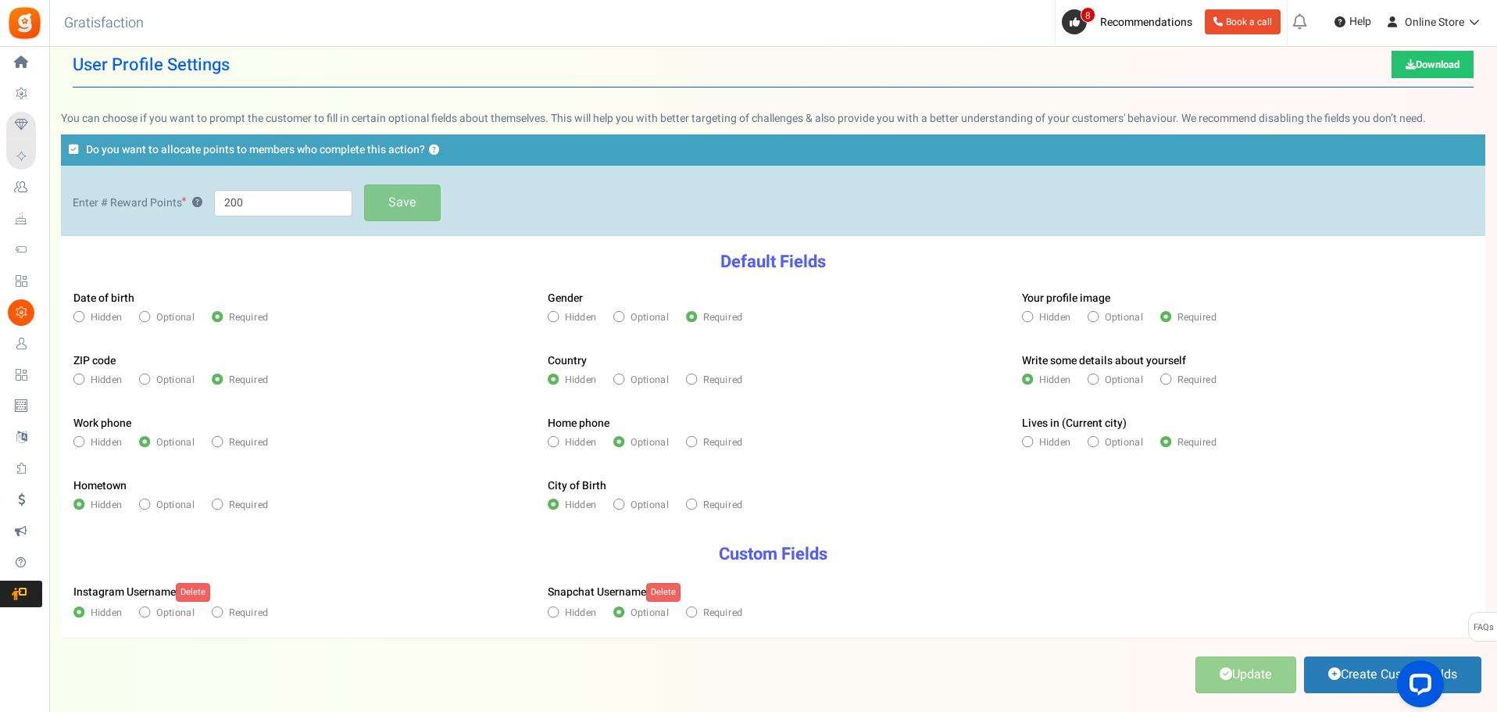
scroll to position [23, 0]
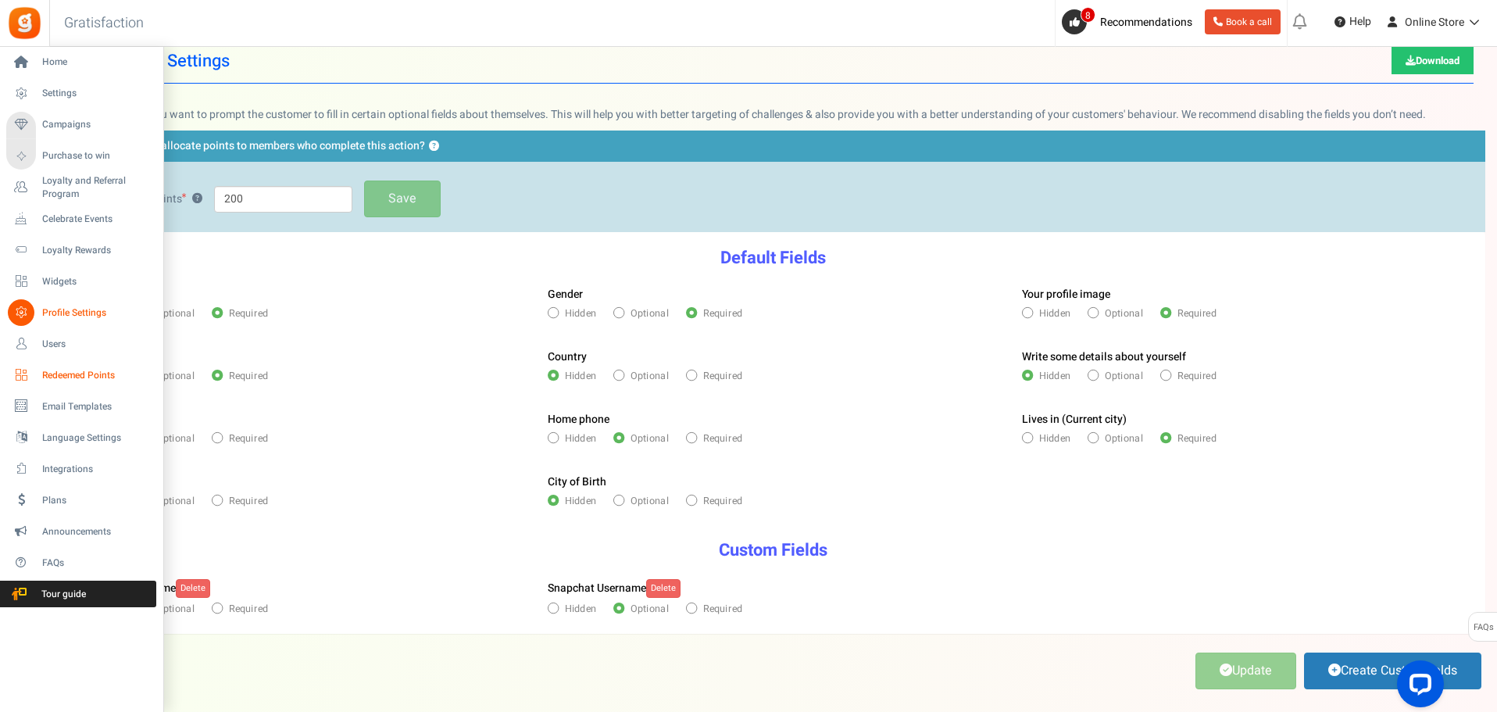
click at [90, 371] on span "Redeemed Points" at bounding box center [96, 375] width 109 height 13
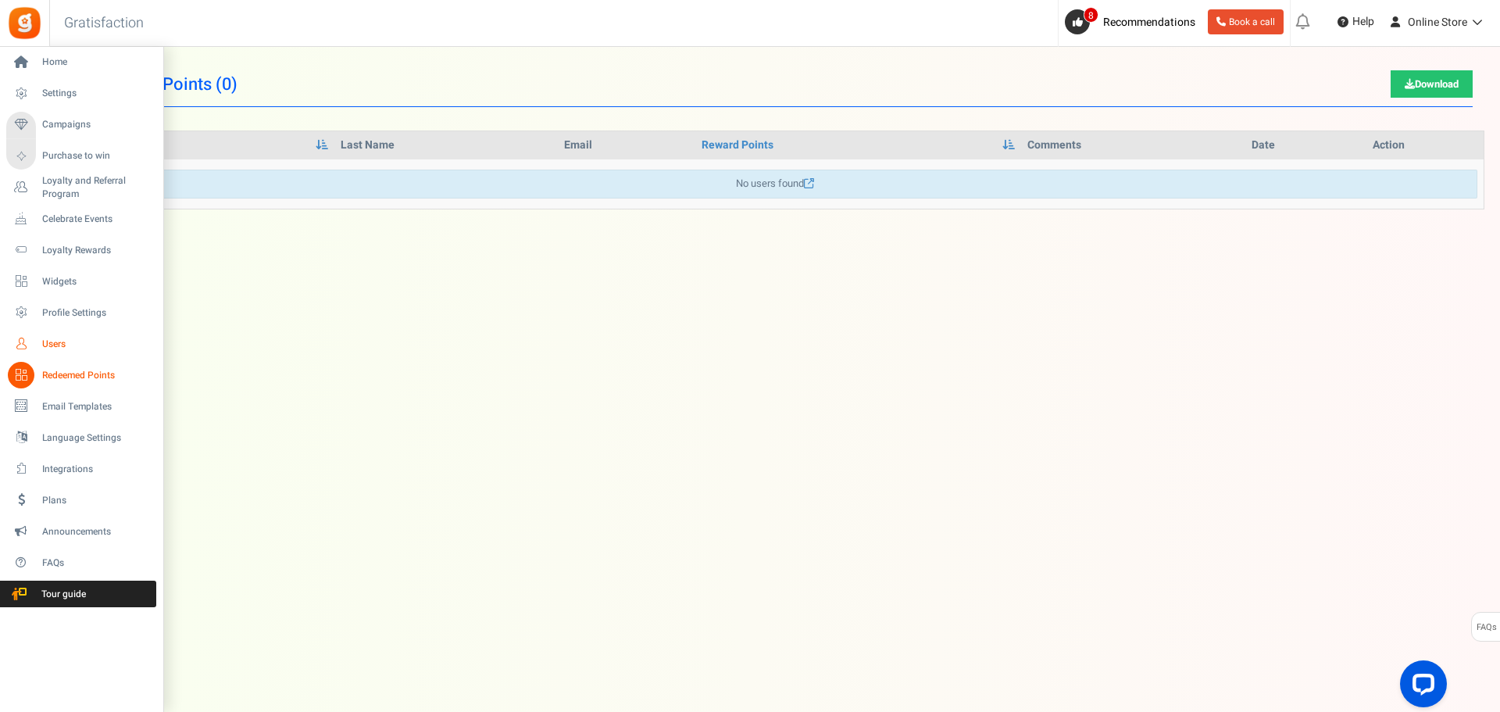
click at [59, 349] on span "Users" at bounding box center [96, 344] width 109 height 13
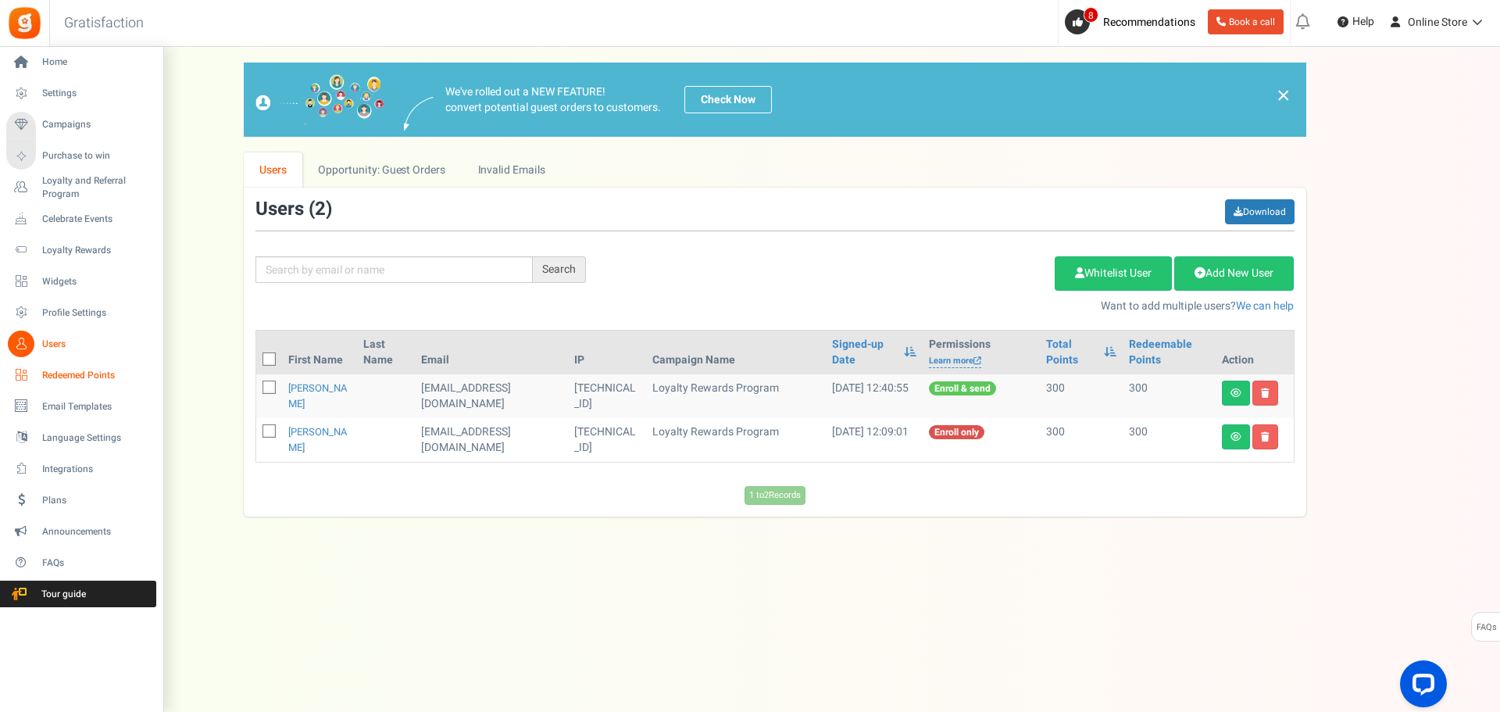
click at [55, 374] on span "Redeemed Points" at bounding box center [96, 375] width 109 height 13
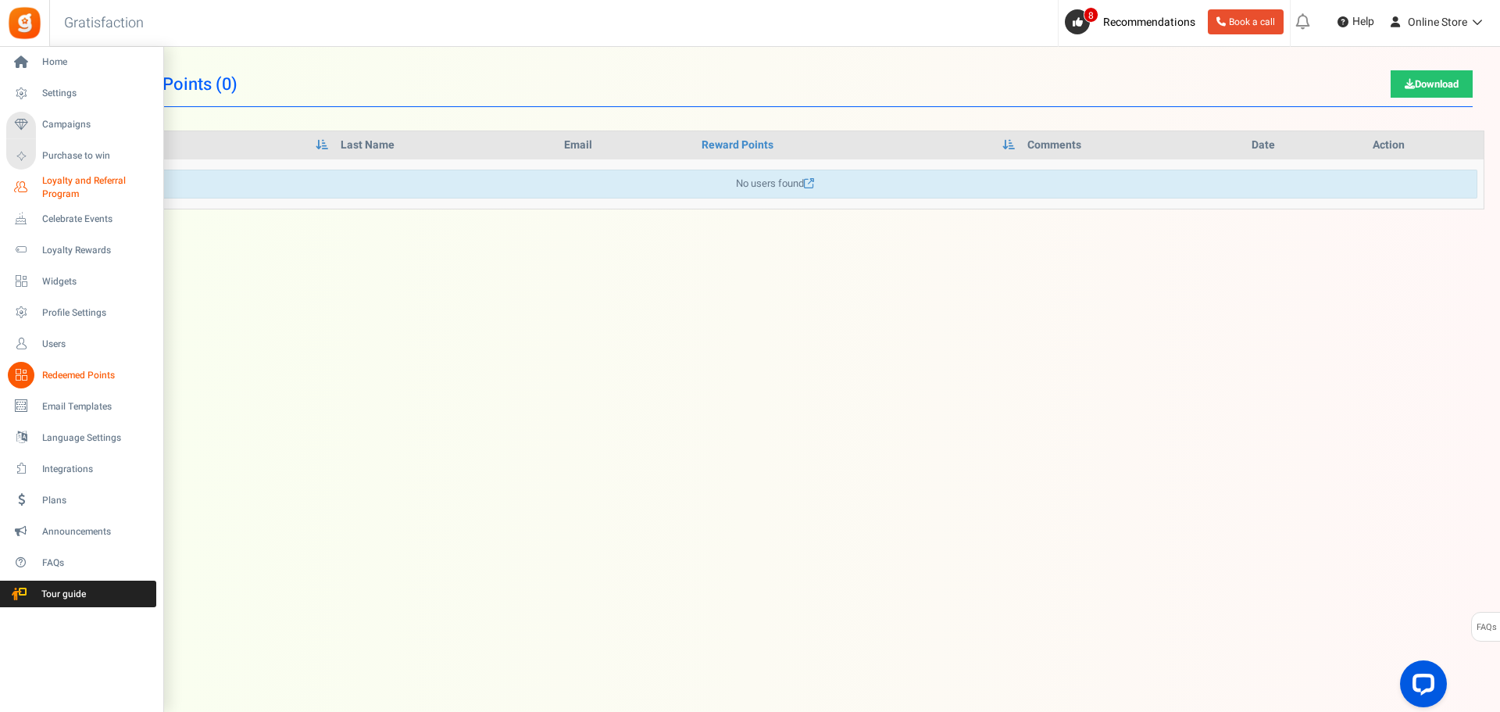
click at [60, 183] on span "Loyalty and Referral Program" at bounding box center [99, 187] width 114 height 27
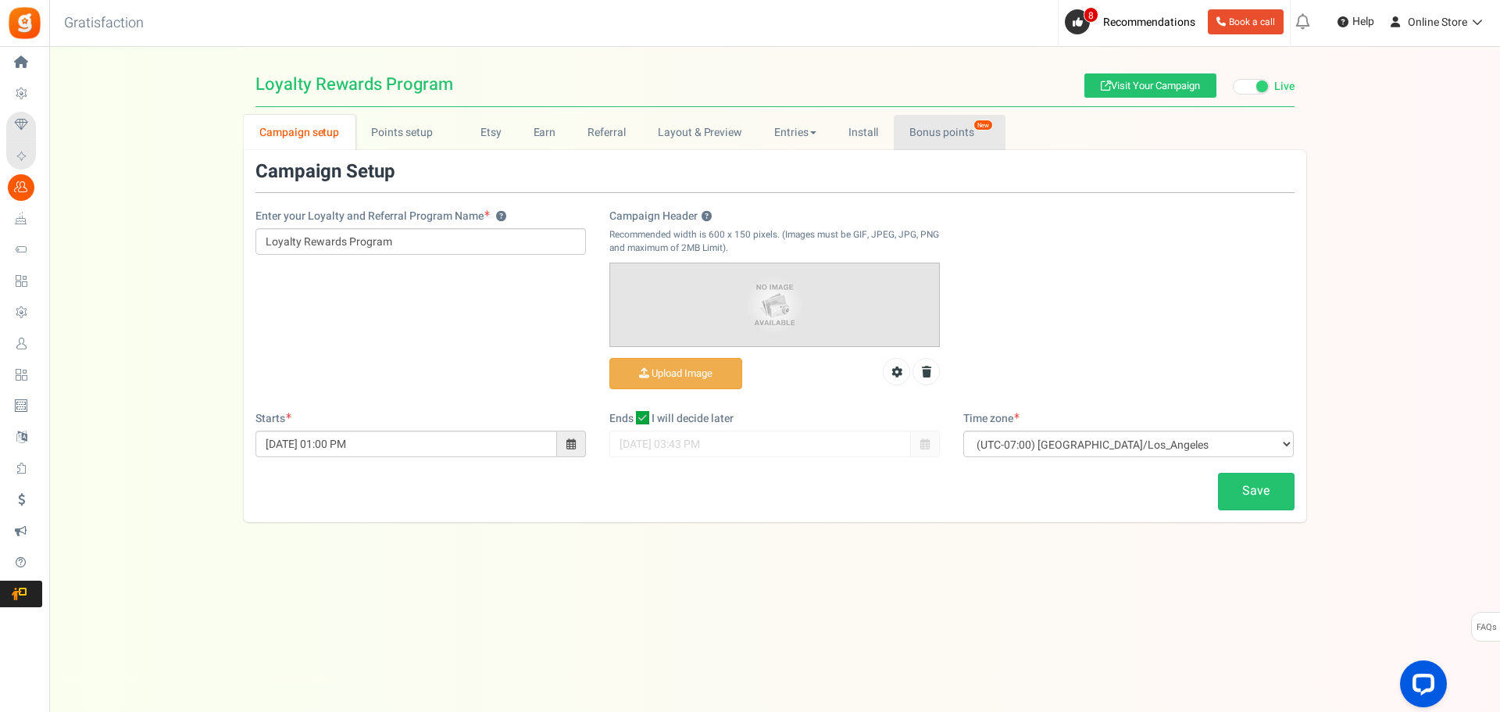
click at [985, 115] on link "Bonus points New" at bounding box center [950, 132] width 112 height 35
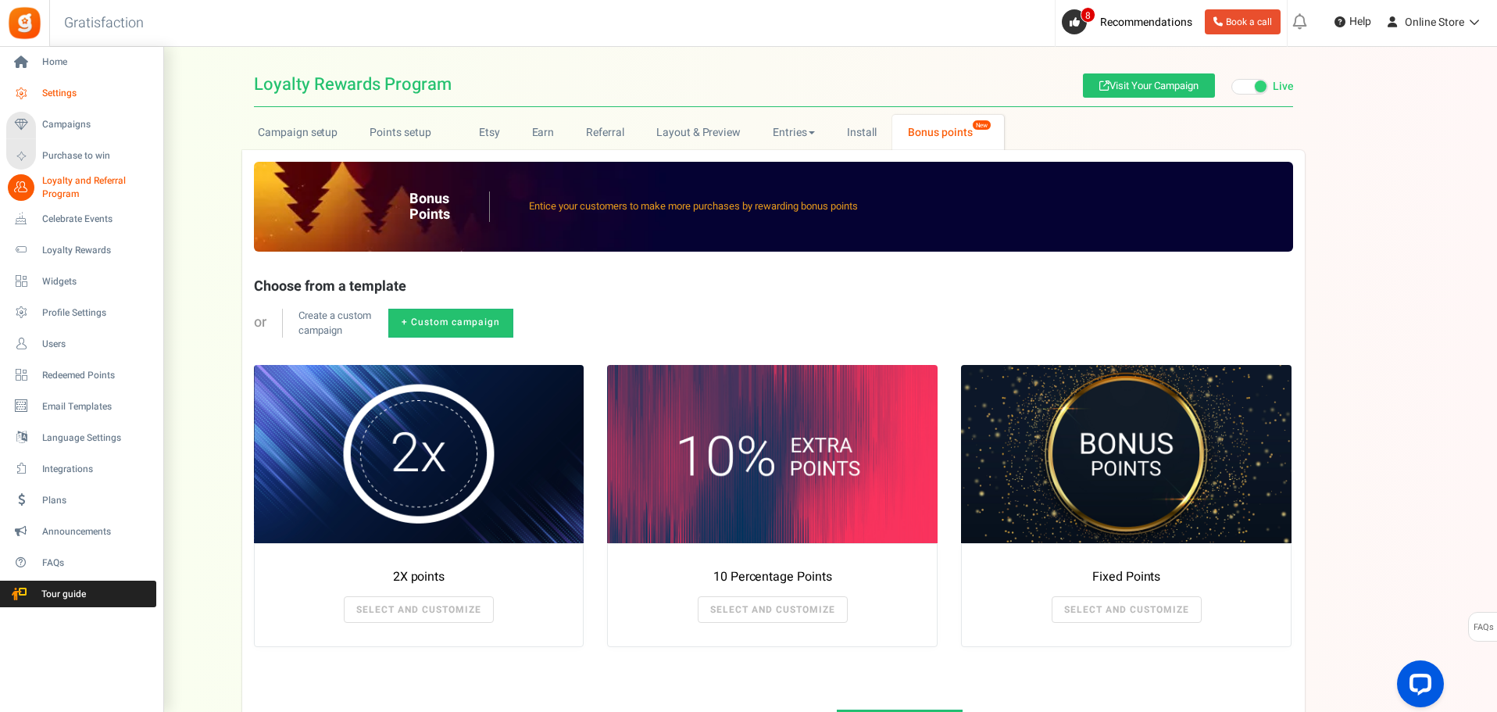
click at [48, 97] on span "Settings" at bounding box center [96, 93] width 109 height 13
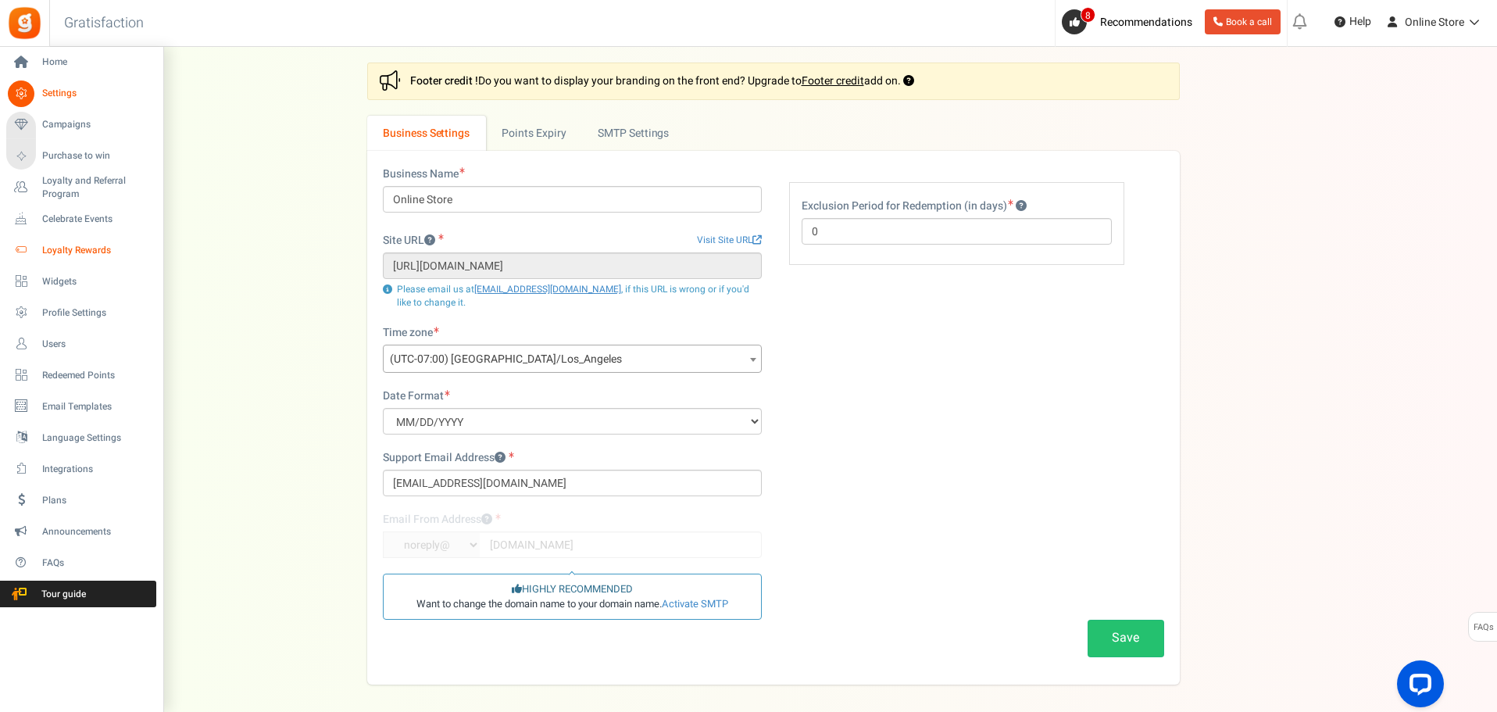
click at [59, 241] on link "Loyalty Rewards" at bounding box center [81, 250] width 150 height 27
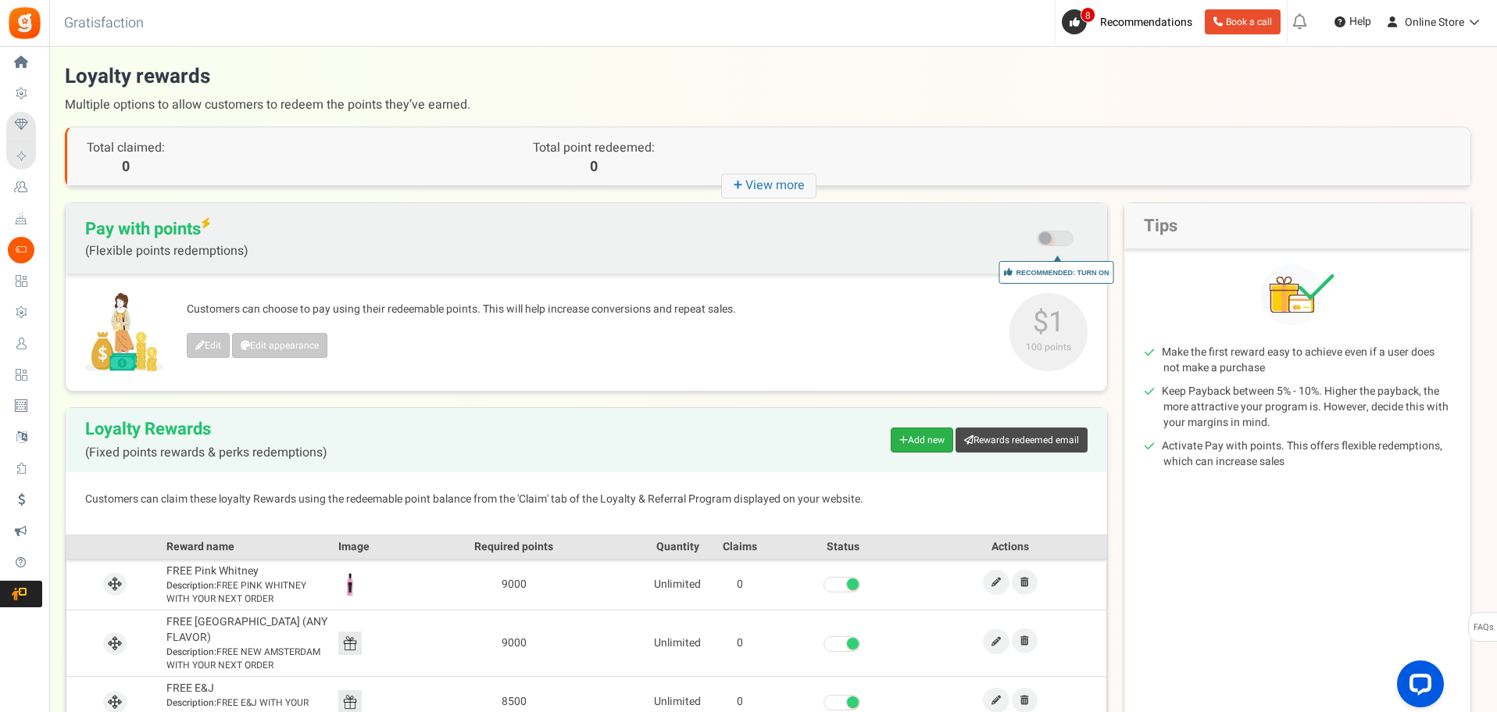
click at [935, 440] on link "Add new" at bounding box center [922, 439] width 63 height 25
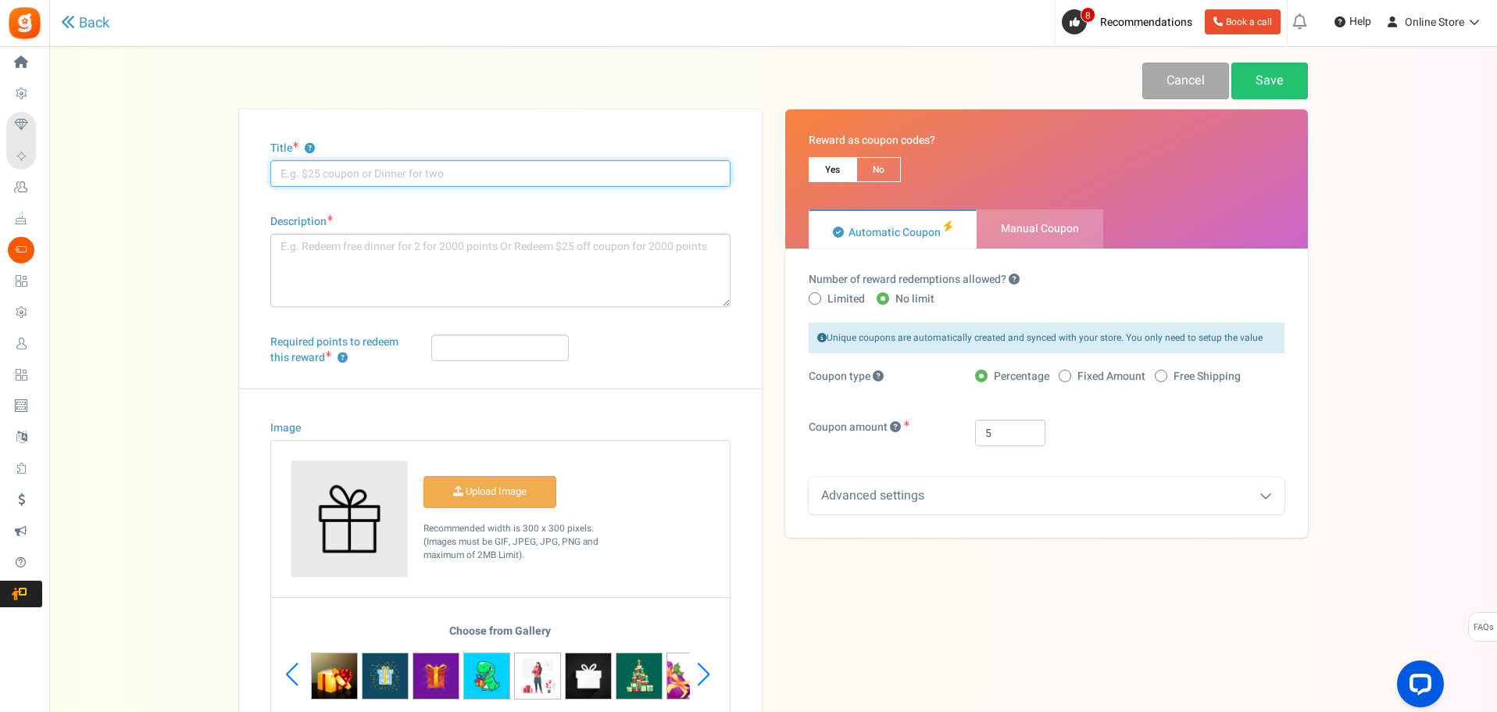
click at [415, 165] on input "Title ?" at bounding box center [500, 173] width 460 height 27
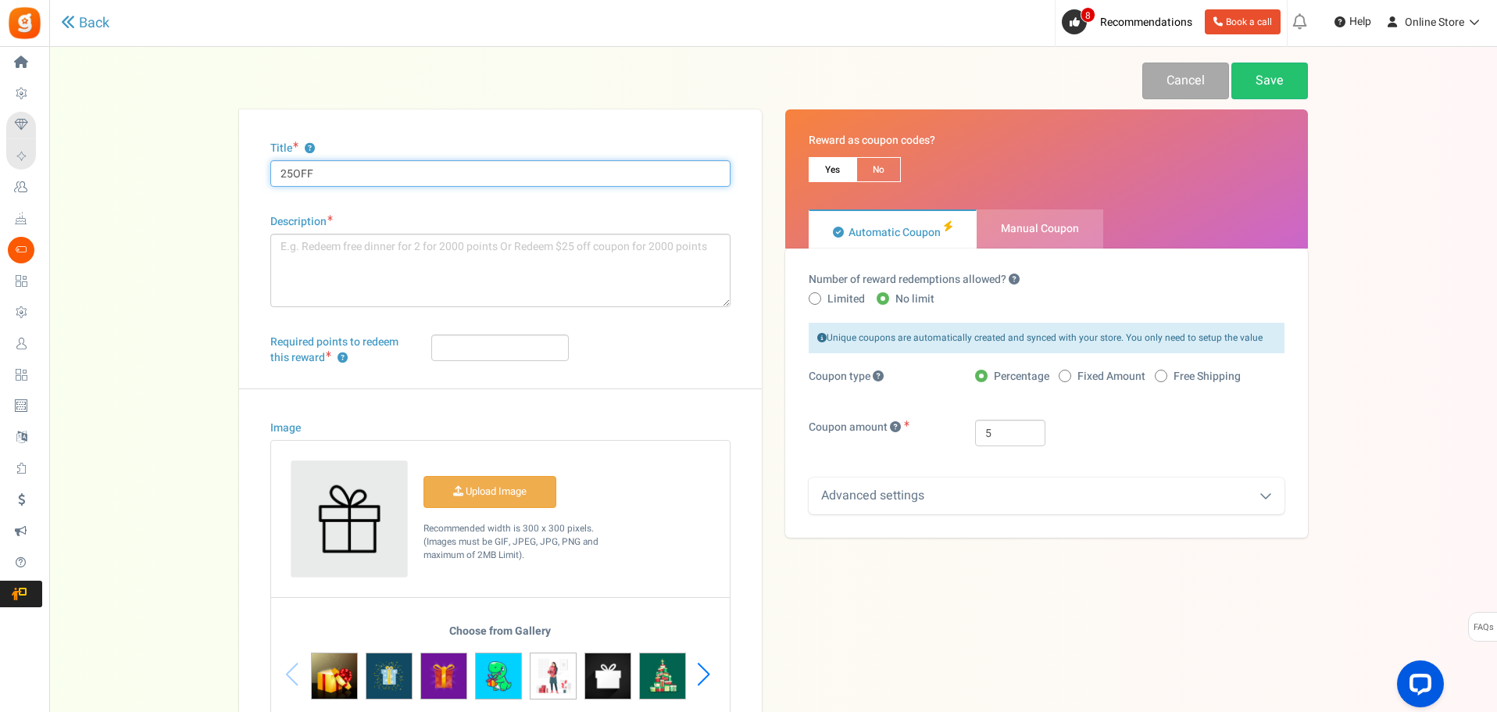
type input "25OF"
type input "5OFF"
click at [424, 275] on textarea "Description" at bounding box center [500, 270] width 460 height 73
type textarea "GET $5 OFF YOUR ORDER"
click at [539, 346] on input "Required points to redeem this reward ?" at bounding box center [500, 347] width 138 height 27
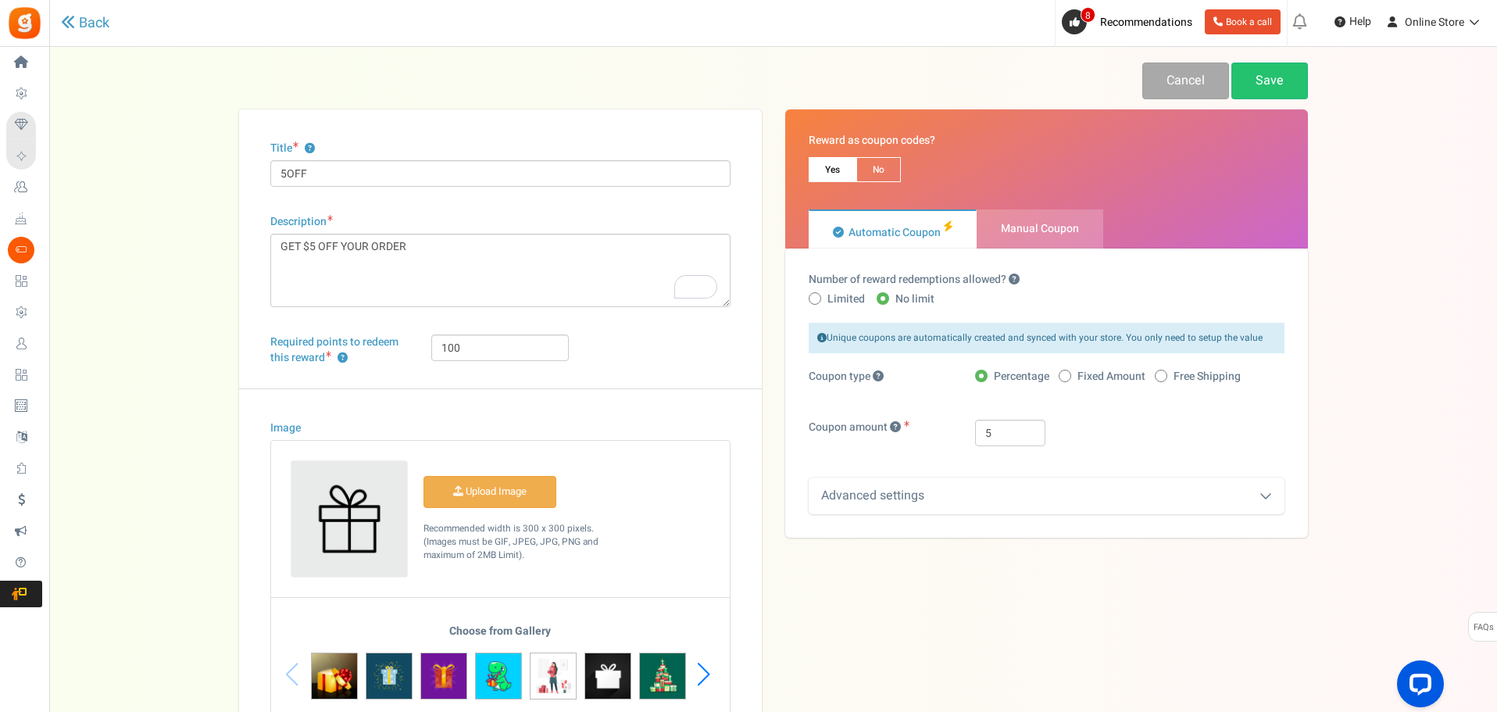
click at [627, 361] on div "Required points to redeem this reward ? 100" at bounding box center [501, 361] width 484 height 54
click at [548, 348] on input "100" at bounding box center [500, 347] width 138 height 27
type input "1"
